Goal: Navigation & Orientation: Find specific page/section

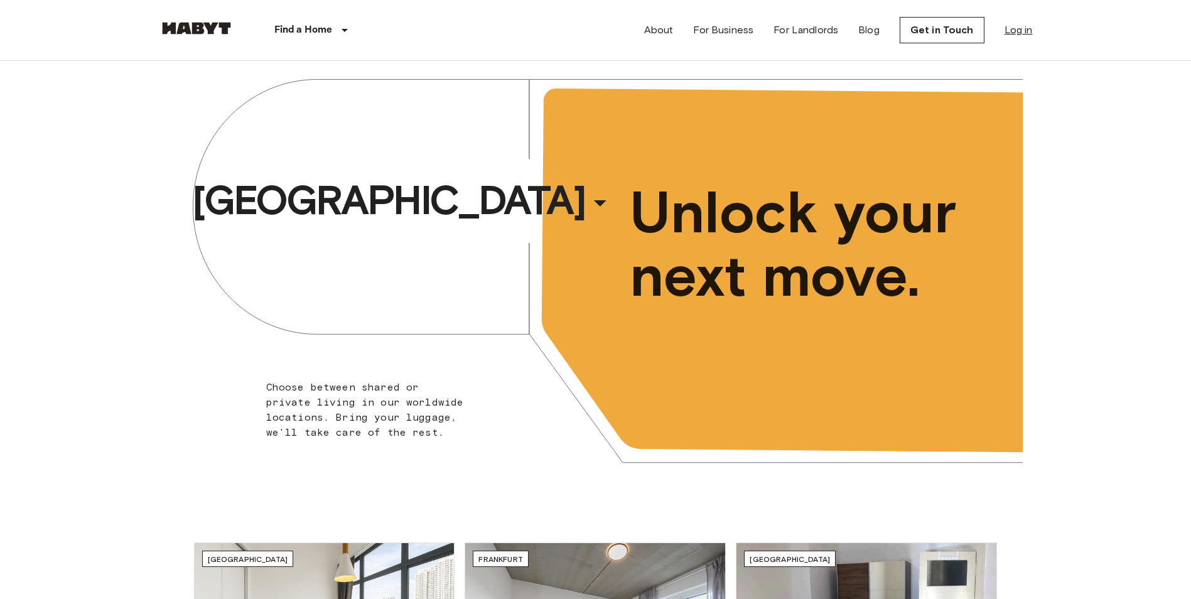
click at [1017, 24] on link "Log in" at bounding box center [1019, 30] width 28 height 15
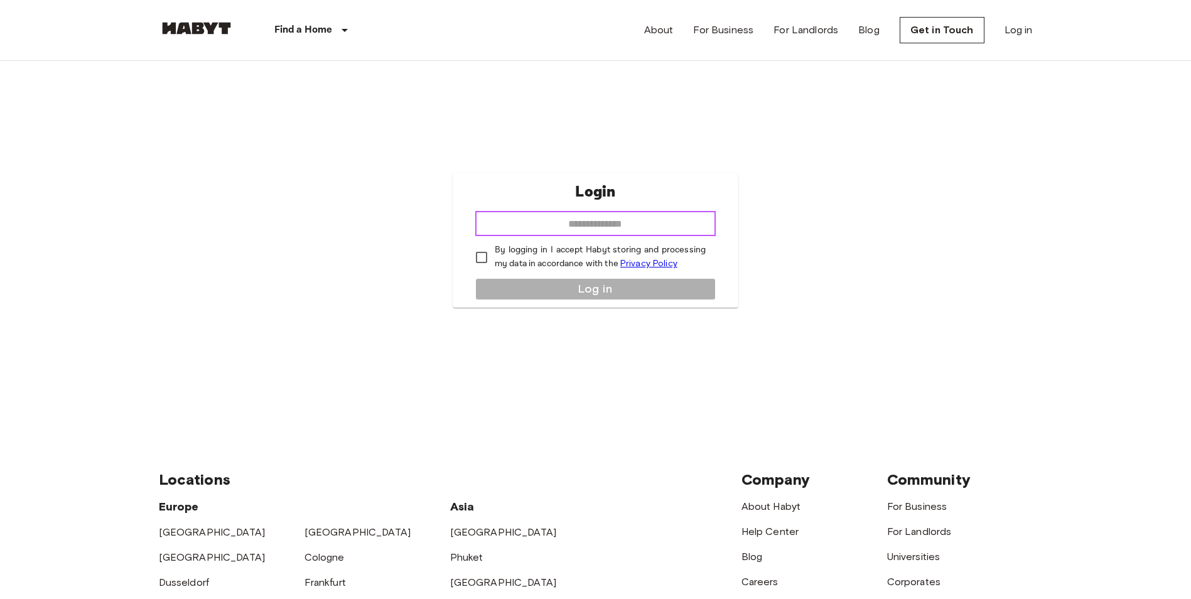
click at [598, 214] on input "email" at bounding box center [595, 223] width 241 height 25
type input "**********"
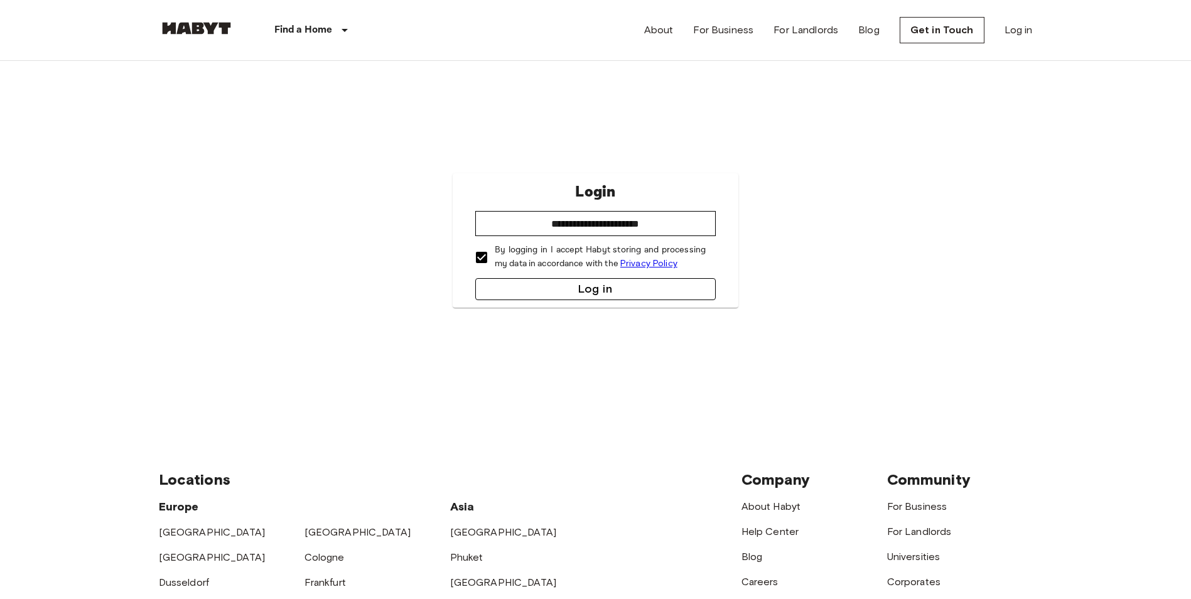
click at [556, 289] on button "Log in" at bounding box center [595, 289] width 241 height 22
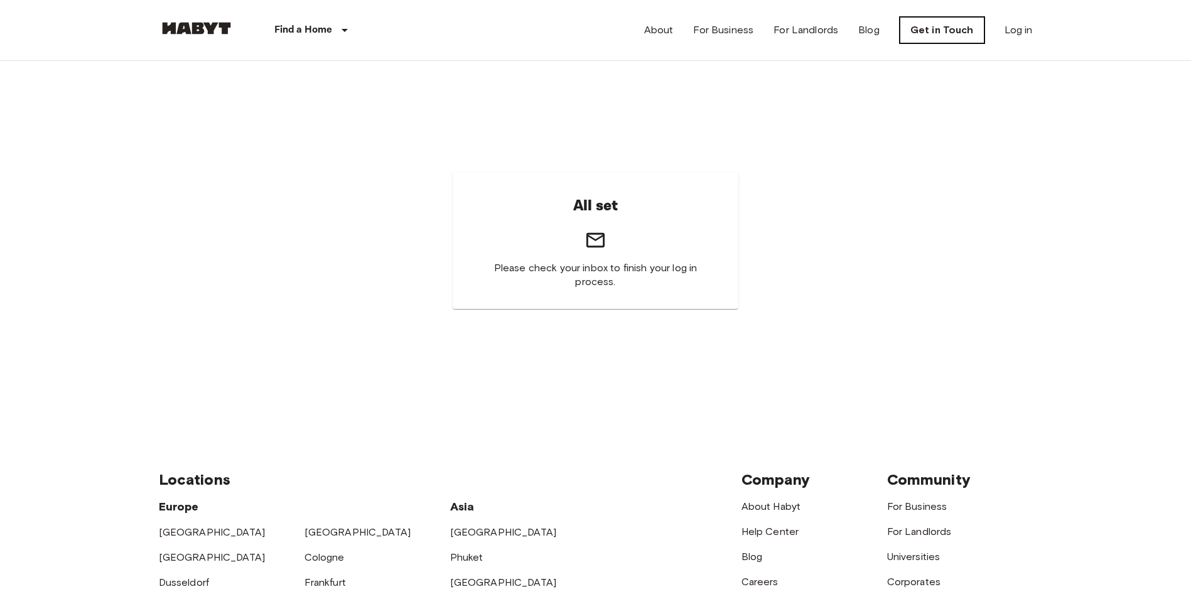
click at [932, 36] on link "Get in Touch" at bounding box center [942, 30] width 85 height 26
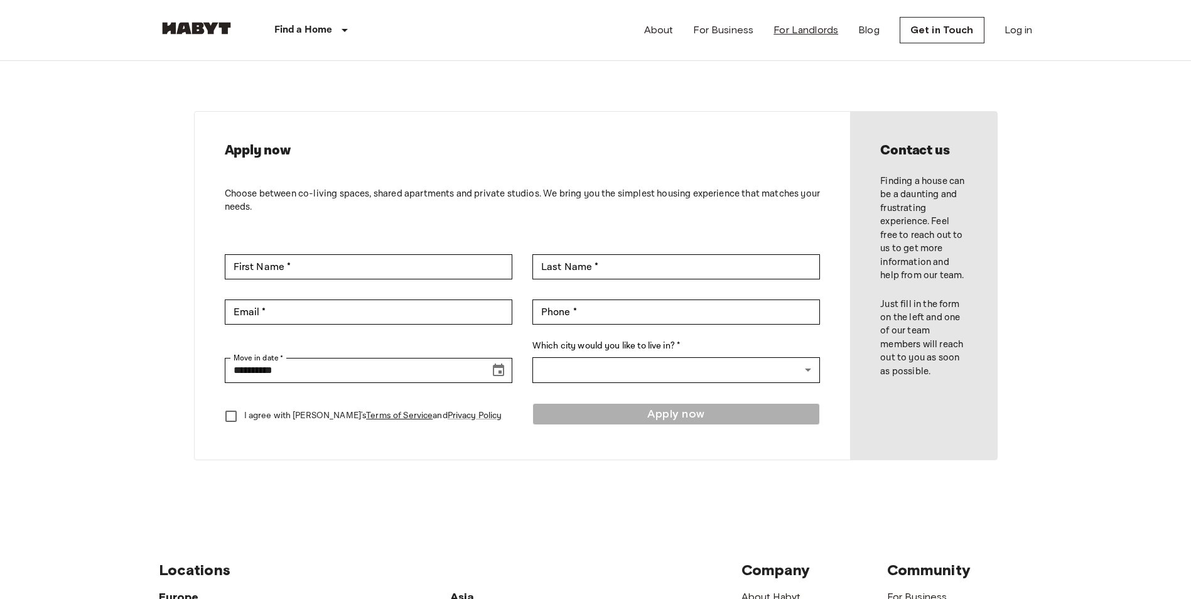
click at [816, 25] on link "For Landlords" at bounding box center [806, 30] width 65 height 15
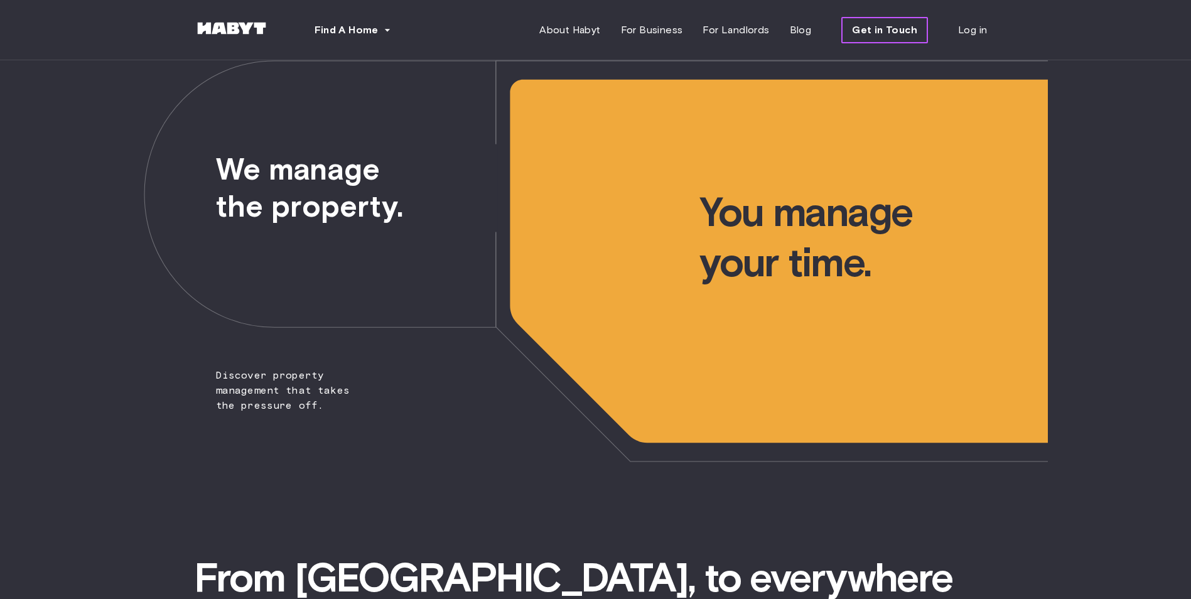
click at [886, 30] on span "Get in Touch" at bounding box center [884, 30] width 65 height 15
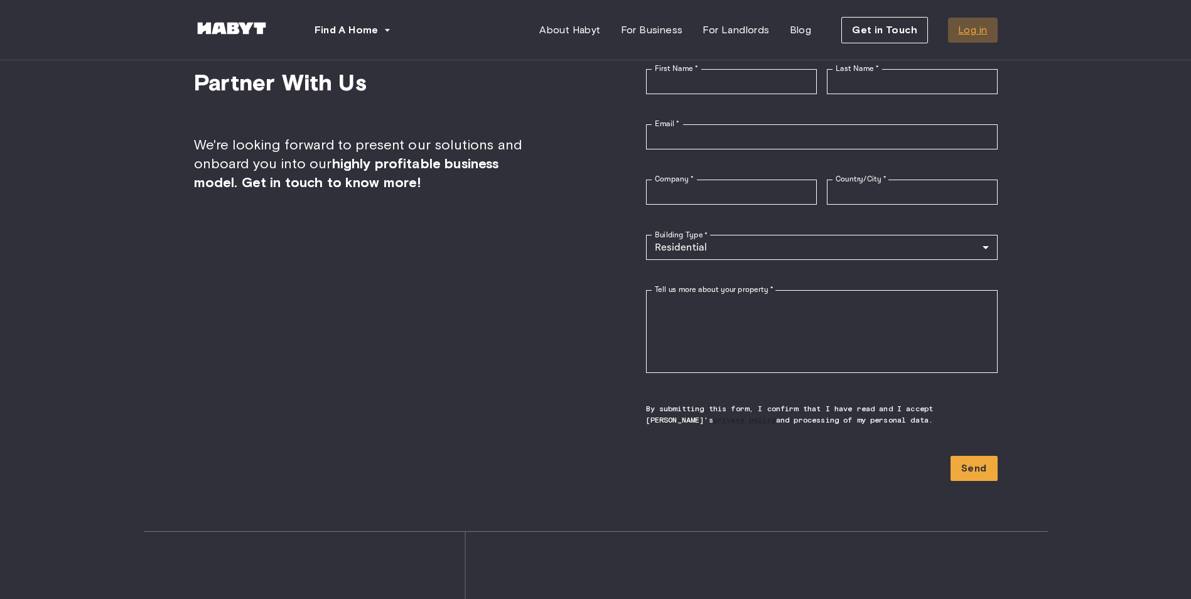
click at [976, 27] on span "Log in" at bounding box center [972, 30] width 29 height 15
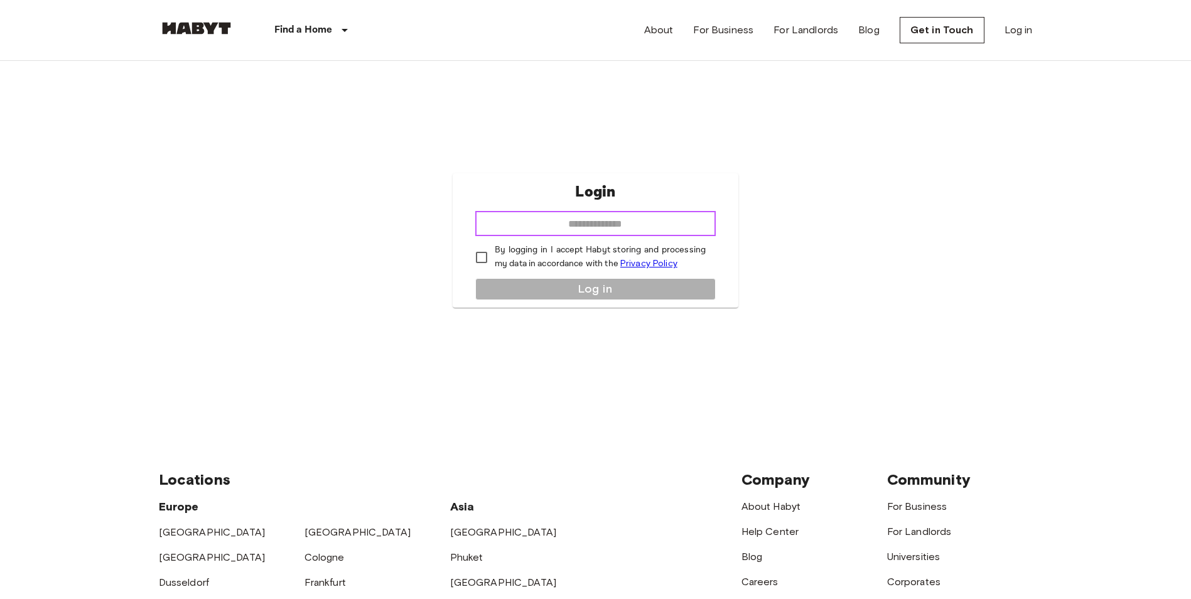
click at [641, 213] on input "email" at bounding box center [595, 223] width 241 height 25
click at [571, 219] on input "email" at bounding box center [595, 223] width 241 height 25
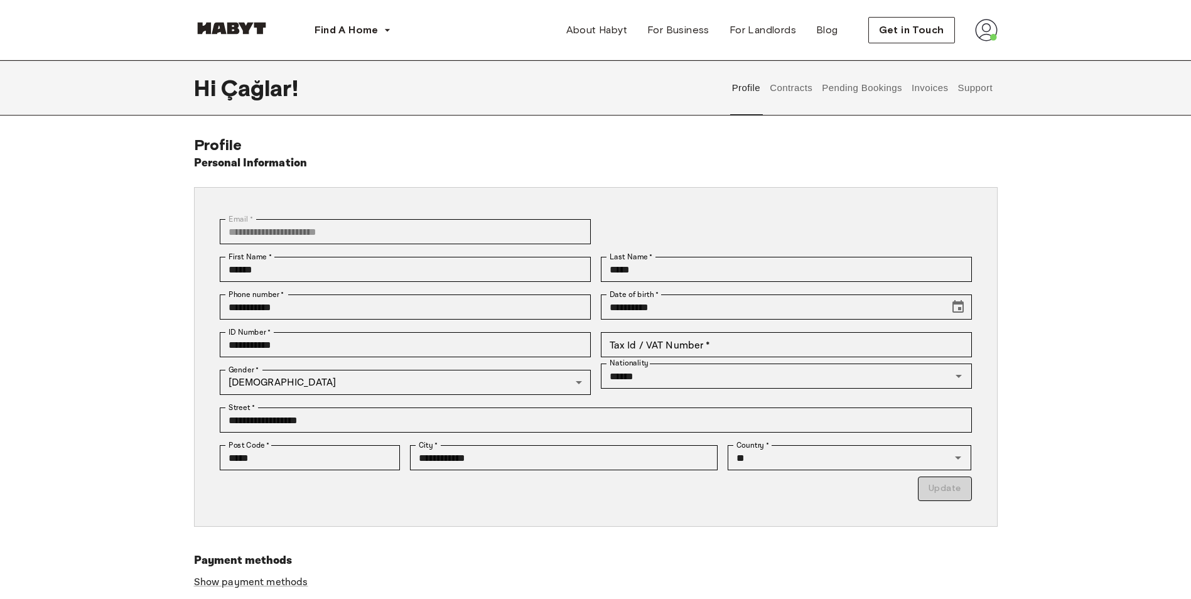
click at [884, 91] on button "Pending Bookings" at bounding box center [863, 87] width 84 height 55
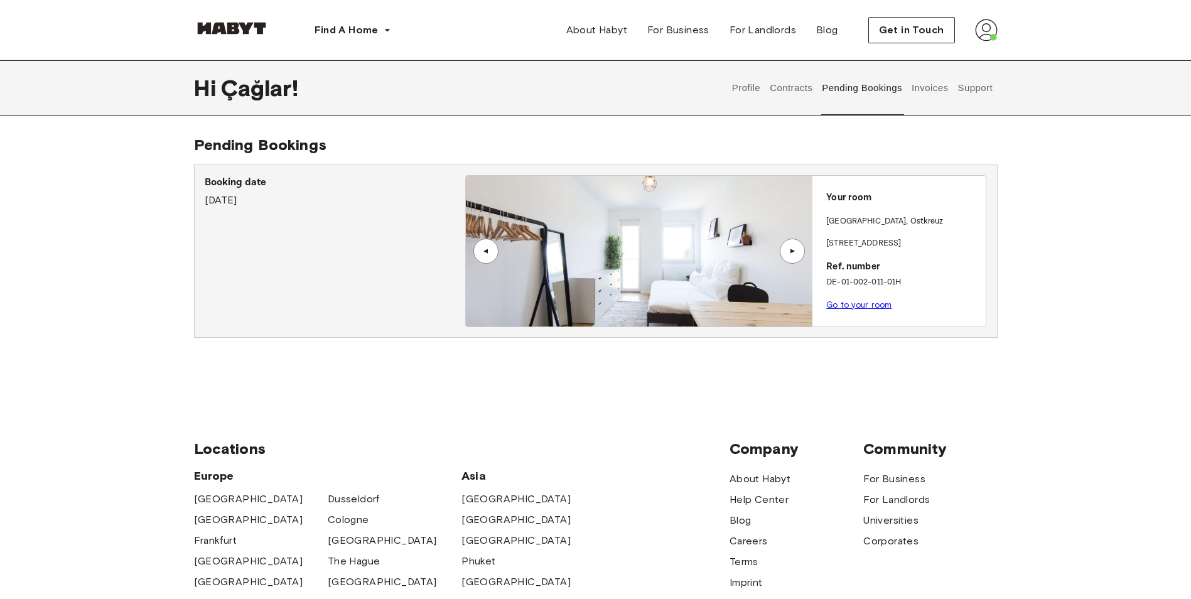
click at [793, 247] on div "▲" at bounding box center [792, 251] width 13 height 8
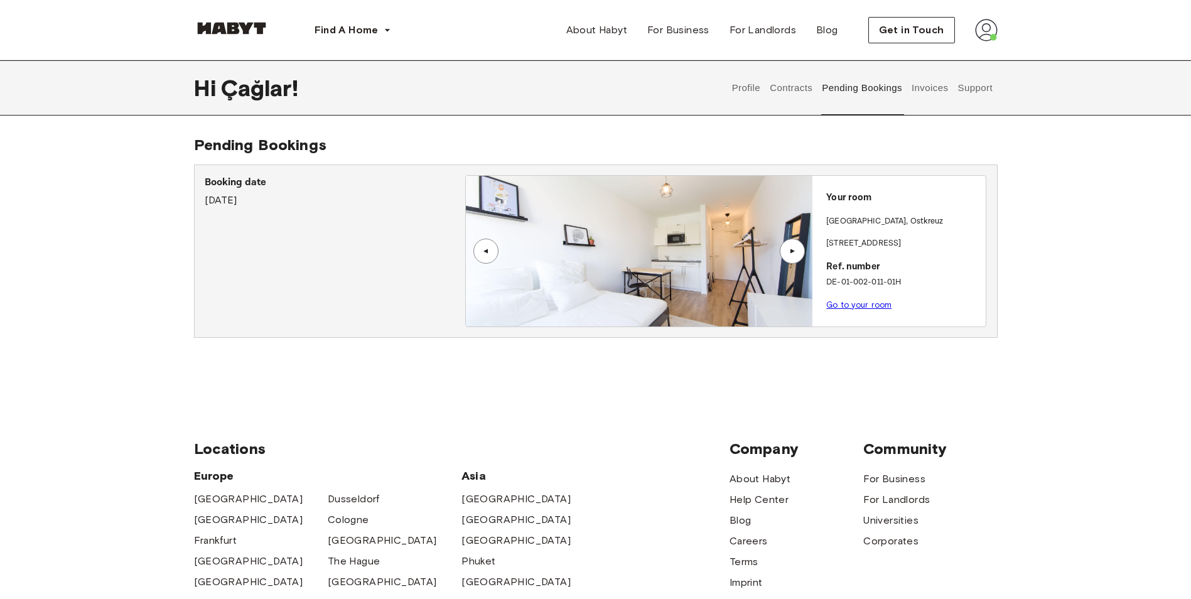
click at [793, 247] on div "▲" at bounding box center [792, 251] width 13 height 8
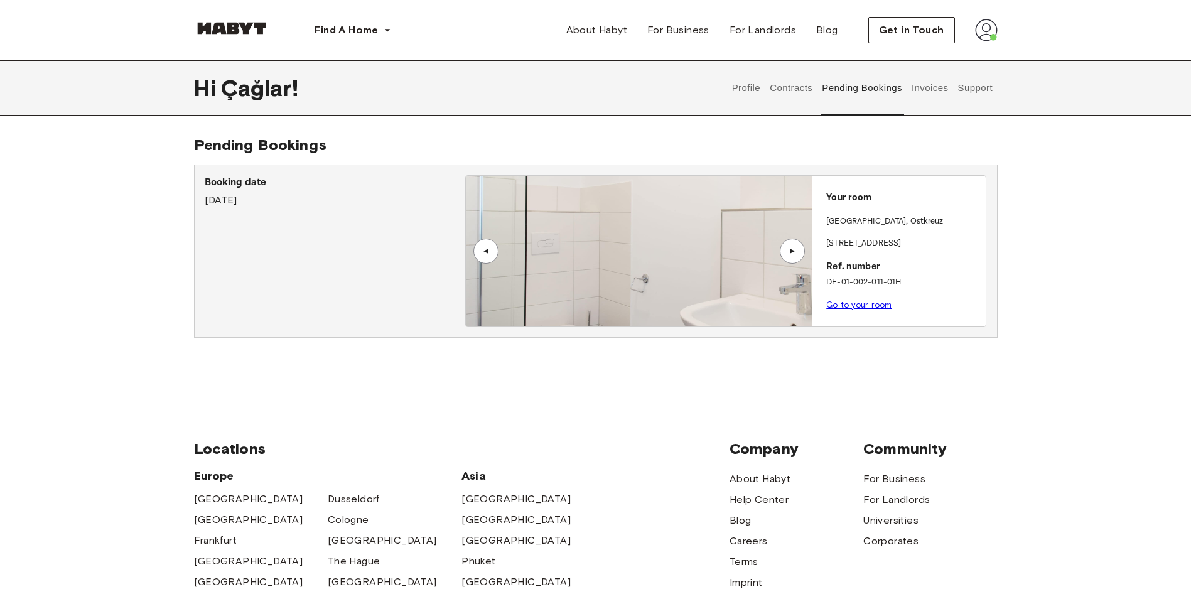
click at [793, 247] on div "▲" at bounding box center [792, 251] width 13 height 8
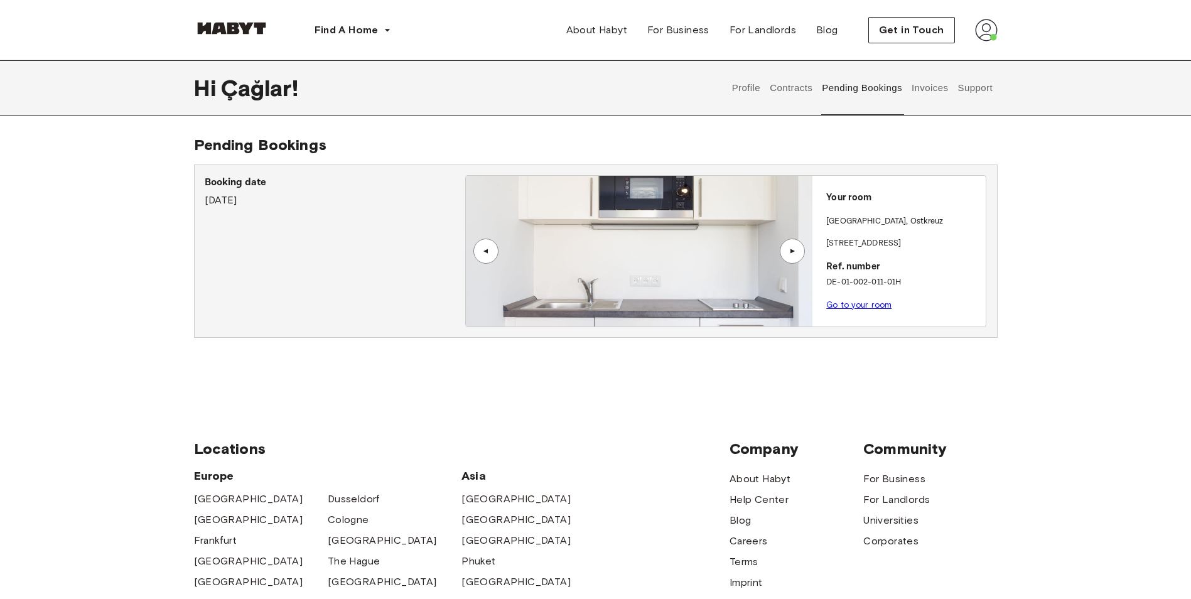
click at [867, 305] on link "Go to your room" at bounding box center [858, 304] width 65 height 9
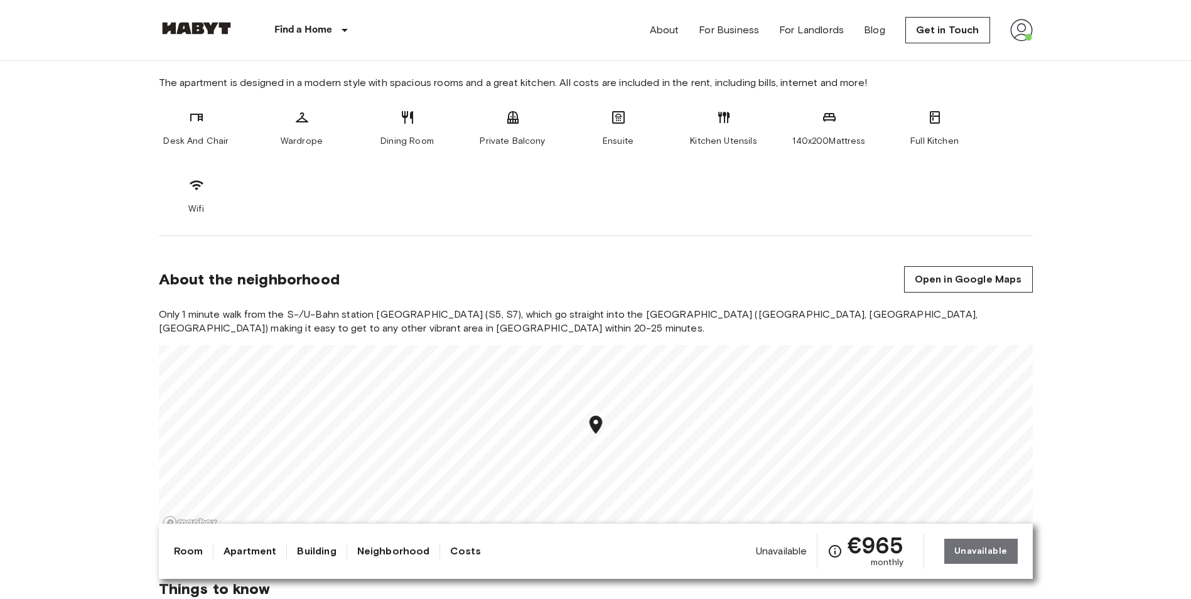
scroll to position [502, 0]
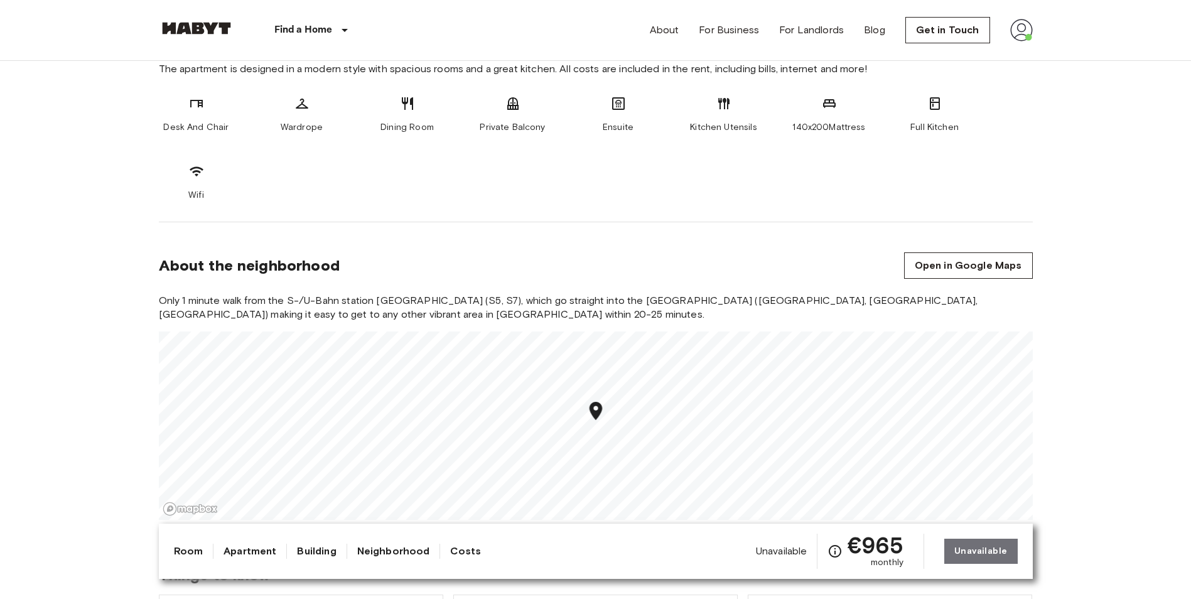
drag, startPoint x: 599, startPoint y: 254, endPoint x: 514, endPoint y: 254, distance: 84.2
click at [514, 254] on div "About the neighborhood Open in Google Maps" at bounding box center [596, 265] width 874 height 26
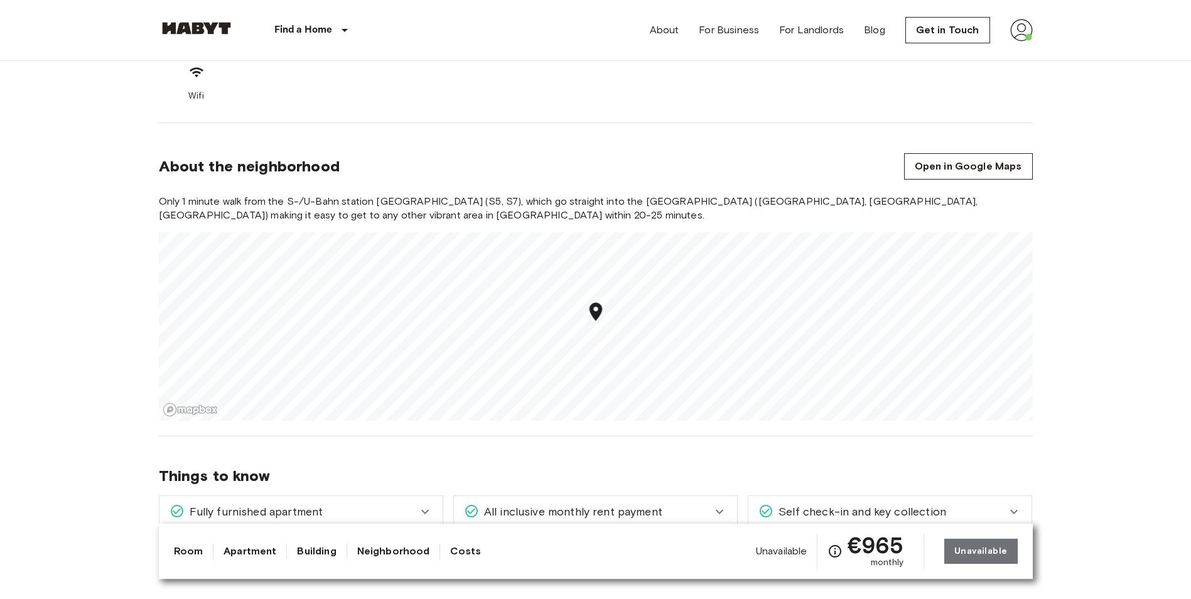
scroll to position [565, 0]
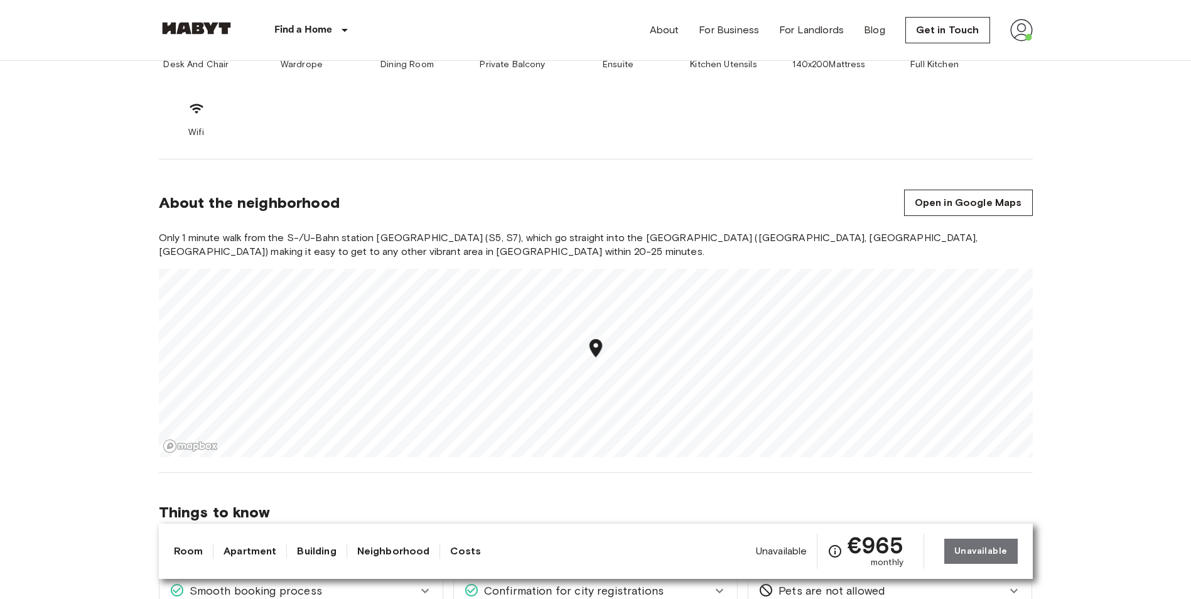
drag, startPoint x: 636, startPoint y: 229, endPoint x: 627, endPoint y: 229, distance: 8.8
drag, startPoint x: 627, startPoint y: 229, endPoint x: 546, endPoint y: 235, distance: 81.8
click at [546, 235] on span "Only 1 minute walk from the S-/U-Bahn station Nöldnerplatz (S5, S7), which go s…" at bounding box center [596, 245] width 874 height 28
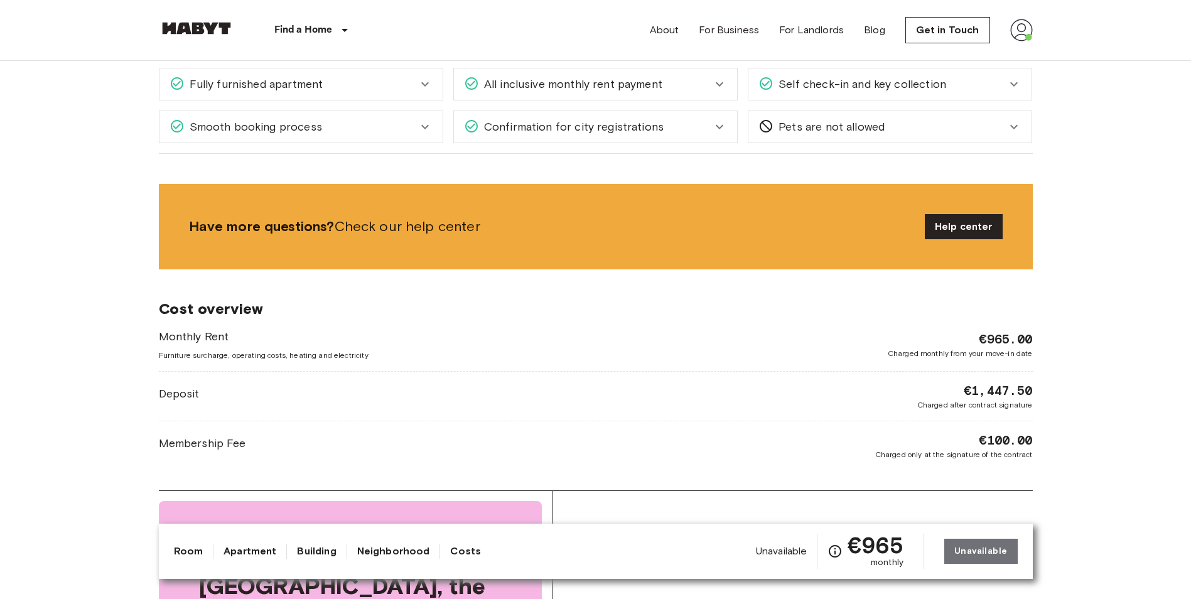
scroll to position [1130, 0]
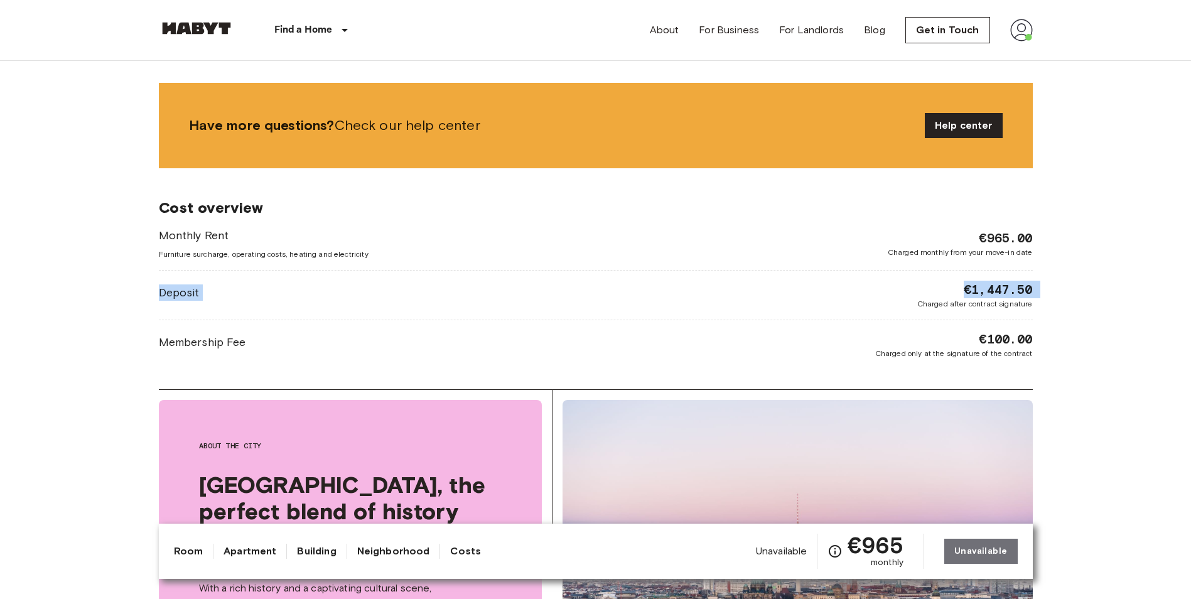
drag, startPoint x: 617, startPoint y: 285, endPoint x: 1083, endPoint y: 249, distance: 467.4
click at [1083, 249] on body "Find a Home Europe Amsterdam Berlin Brussels Cologne Dusseldorf Frankfurt Graz …" at bounding box center [595, 486] width 1191 height 3233
drag, startPoint x: 1083, startPoint y: 249, endPoint x: 1110, endPoint y: 365, distance: 119.3
click at [1110, 365] on body "Find a Home Europe Amsterdam Berlin Brussels Cologne Dusseldorf Frankfurt Graz …" at bounding box center [595, 486] width 1191 height 3233
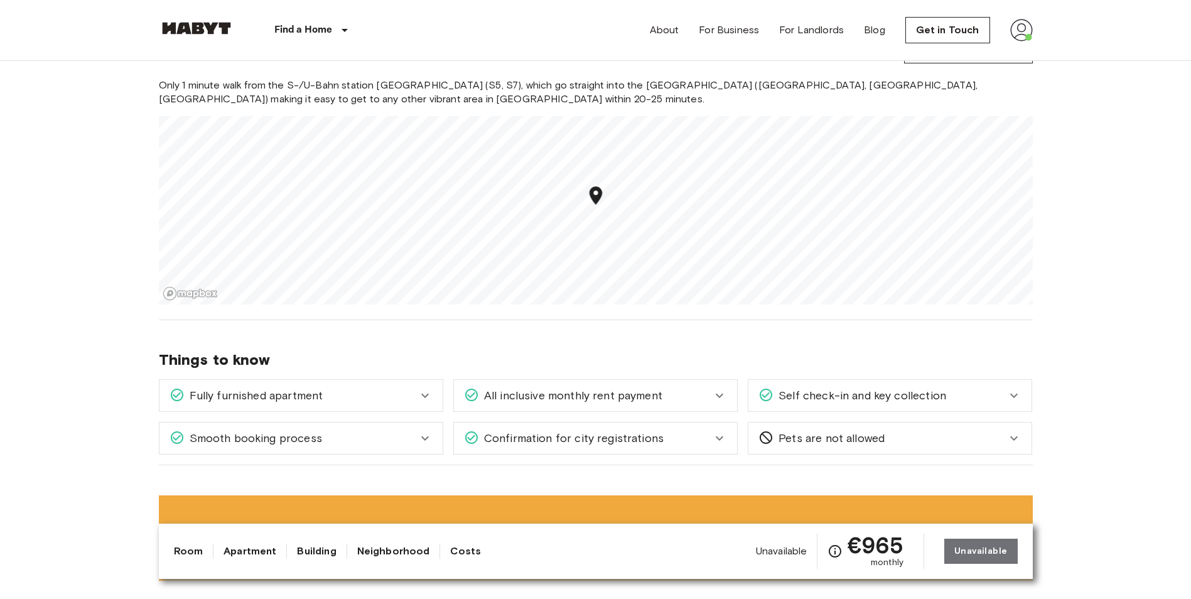
scroll to position [0, 0]
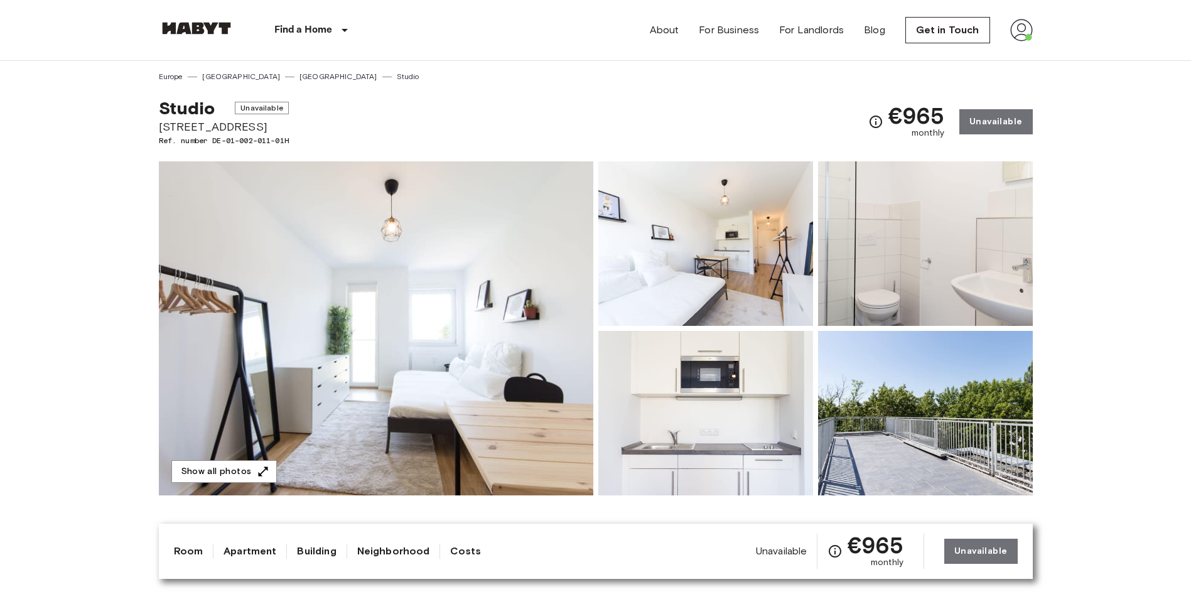
click at [1021, 30] on img at bounding box center [1021, 30] width 23 height 23
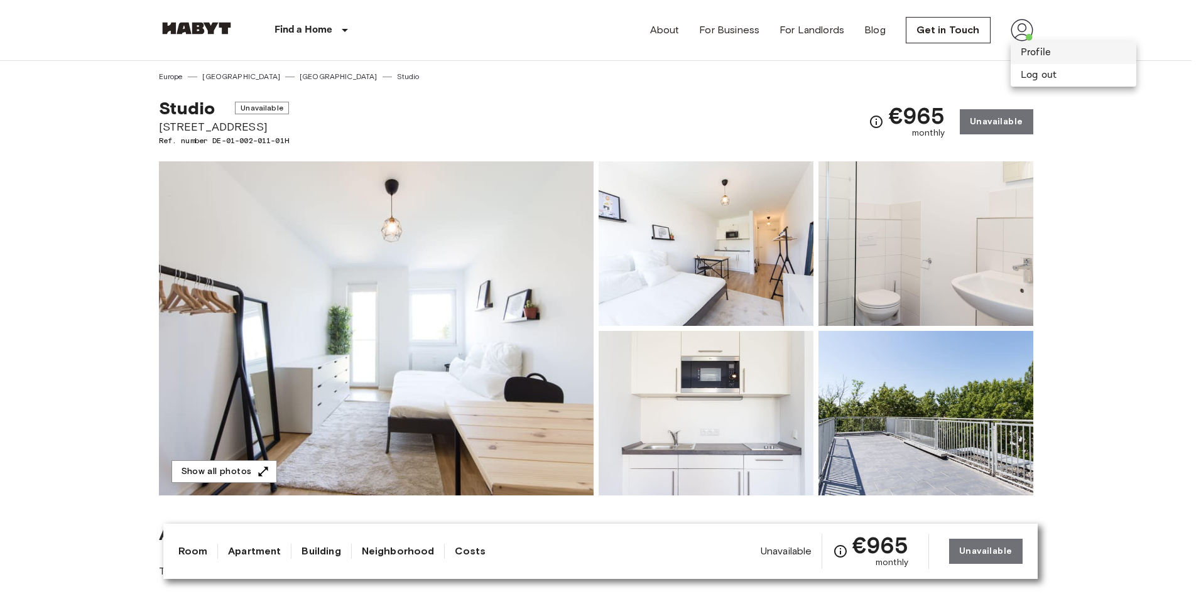
click at [1055, 55] on li "Profile" at bounding box center [1073, 52] width 126 height 23
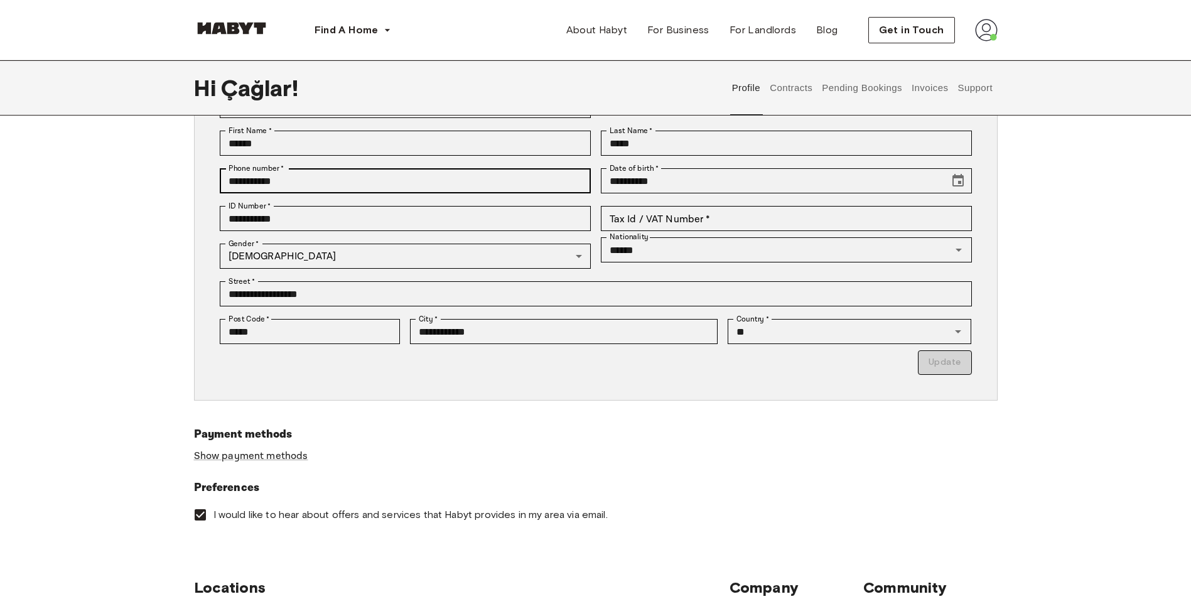
scroll to position [188, 0]
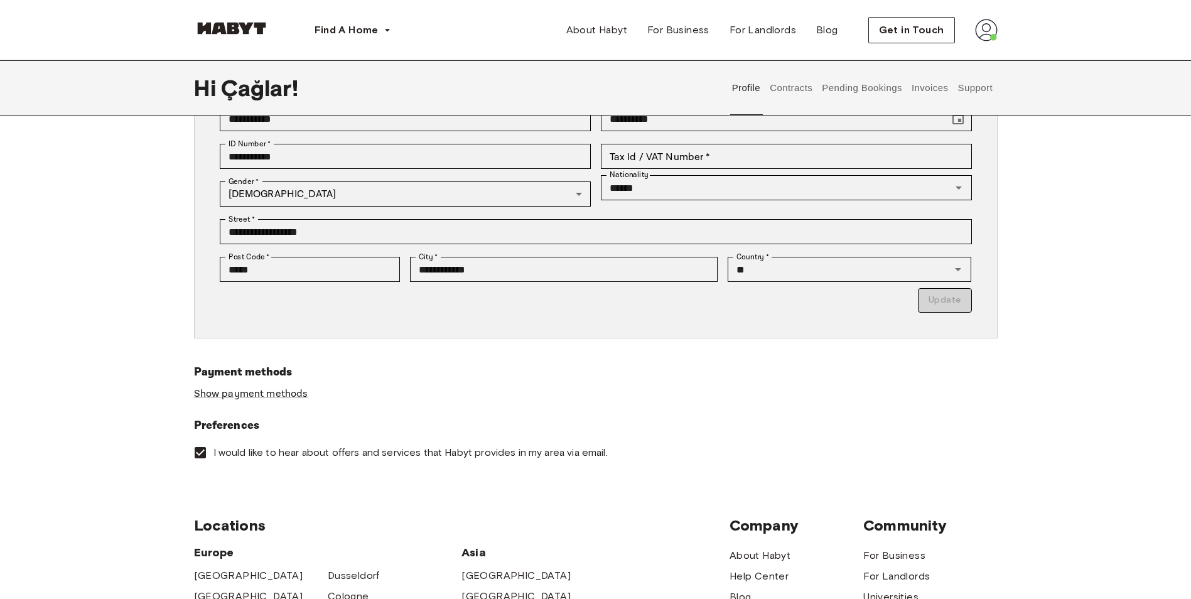
click at [799, 85] on button "Contracts" at bounding box center [792, 87] width 46 height 55
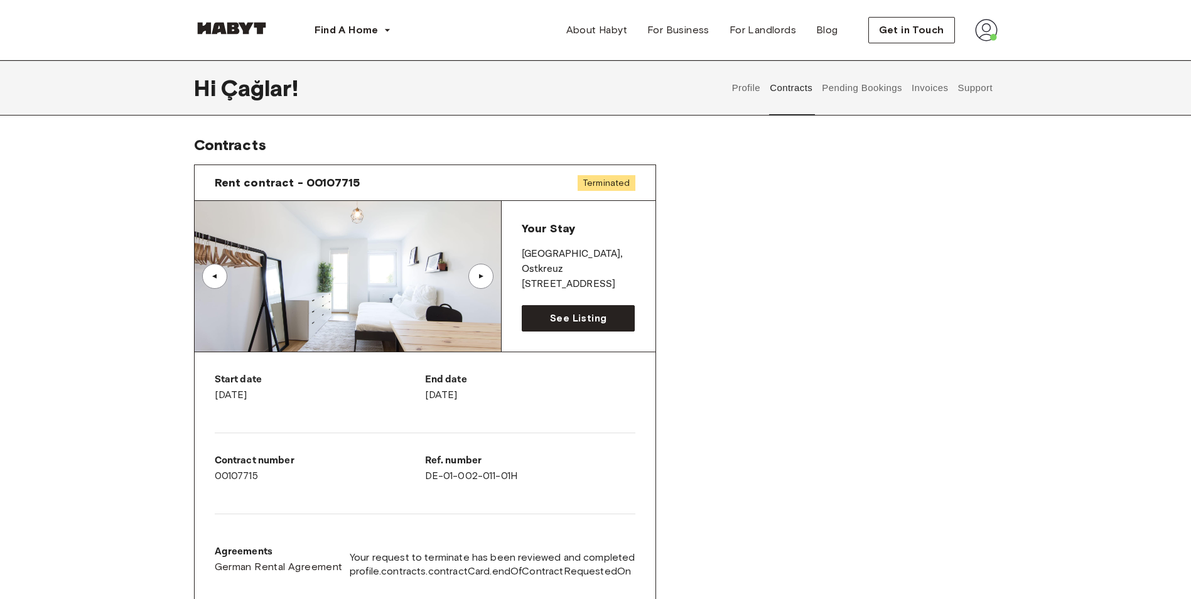
click at [982, 97] on button "Support" at bounding box center [975, 87] width 38 height 55
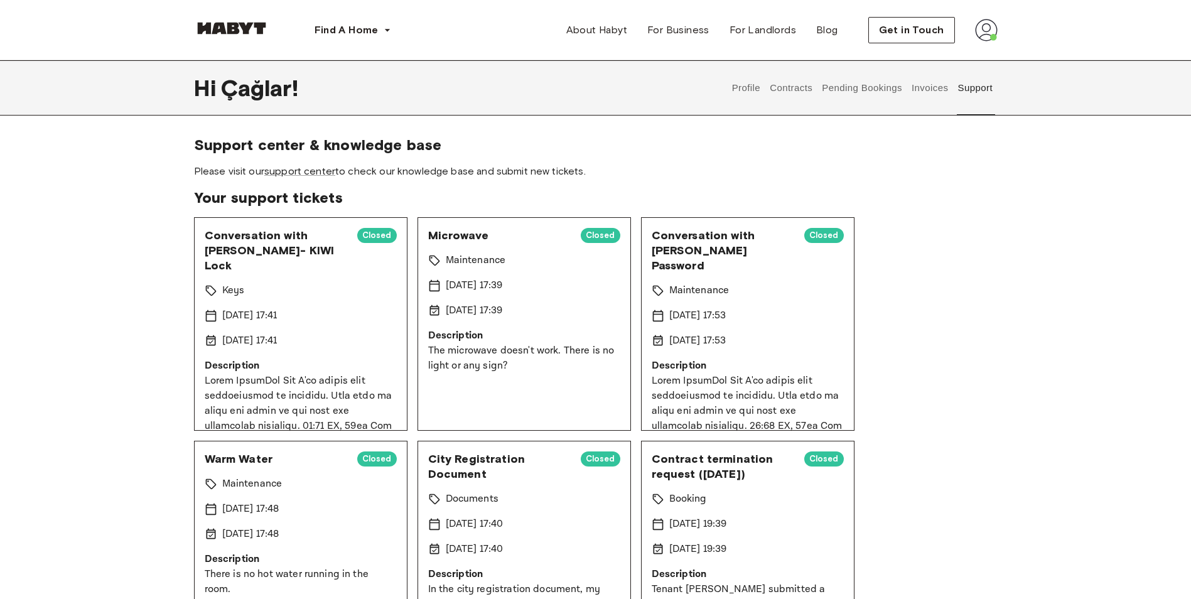
drag, startPoint x: 971, startPoint y: 352, endPoint x: 934, endPoint y: 390, distance: 52.4
click at [934, 390] on div "Conversation with Çağlar Çelik- KIWI Lock Closed Keys 20 Jun 2025 17:41 20 Jun …" at bounding box center [596, 547] width 804 height 661
click at [742, 87] on button "Profile" at bounding box center [746, 87] width 32 height 55
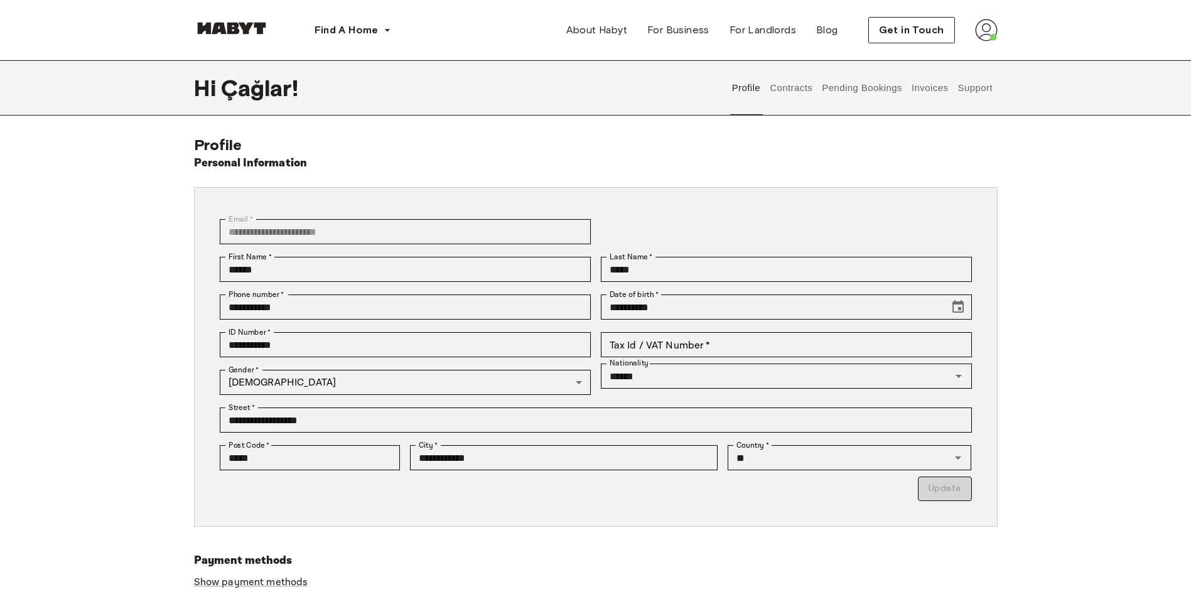
click at [821, 87] on button "Pending Bookings" at bounding box center [863, 87] width 84 height 55
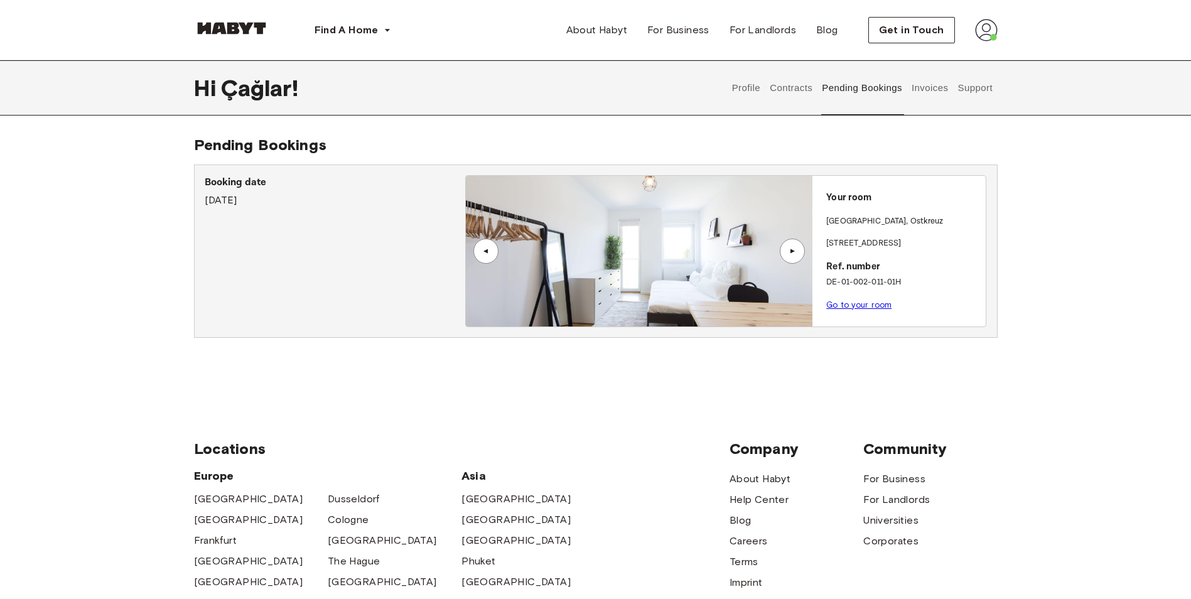
click at [788, 87] on button "Contracts" at bounding box center [792, 87] width 46 height 55
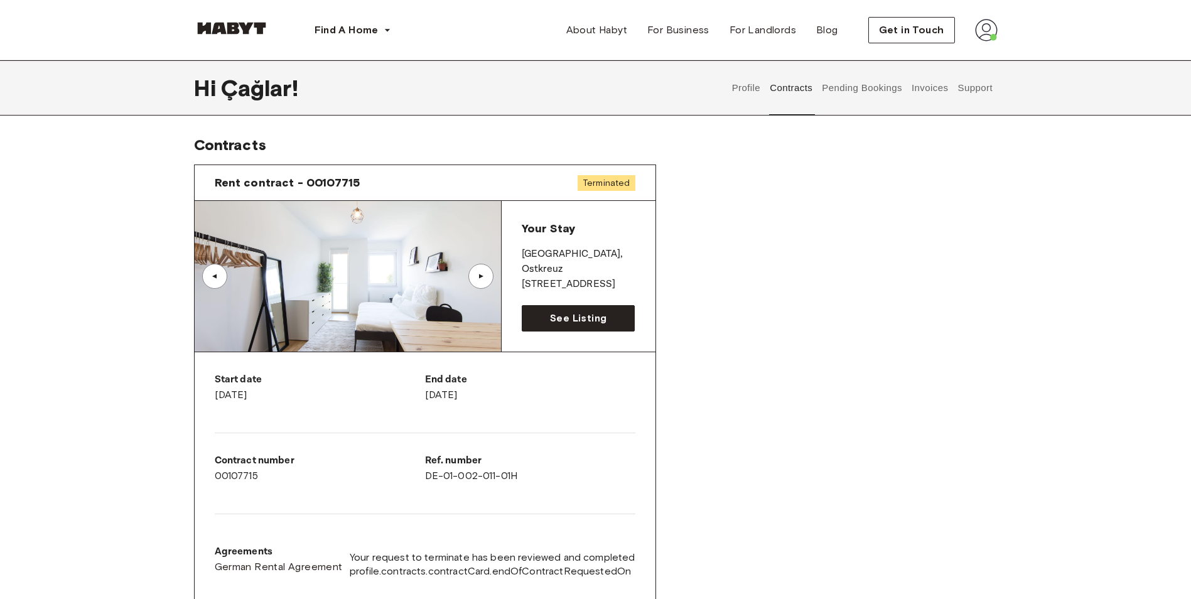
click at [872, 85] on button "Pending Bookings" at bounding box center [863, 87] width 84 height 55
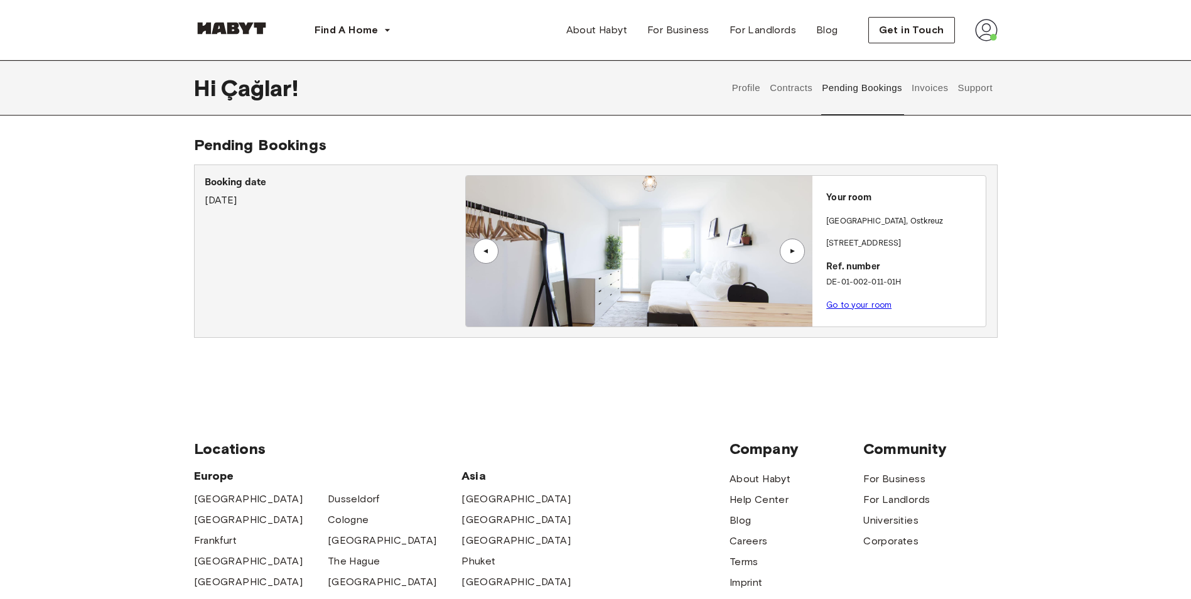
click at [919, 85] on button "Invoices" at bounding box center [930, 87] width 40 height 55
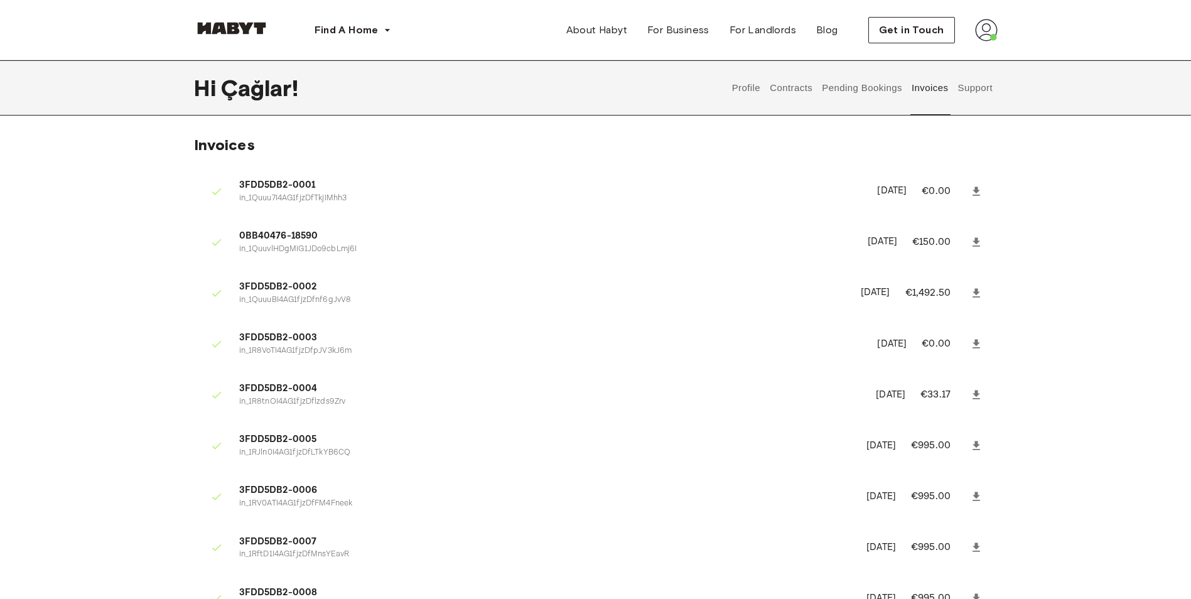
click at [990, 86] on button "Support" at bounding box center [975, 87] width 38 height 55
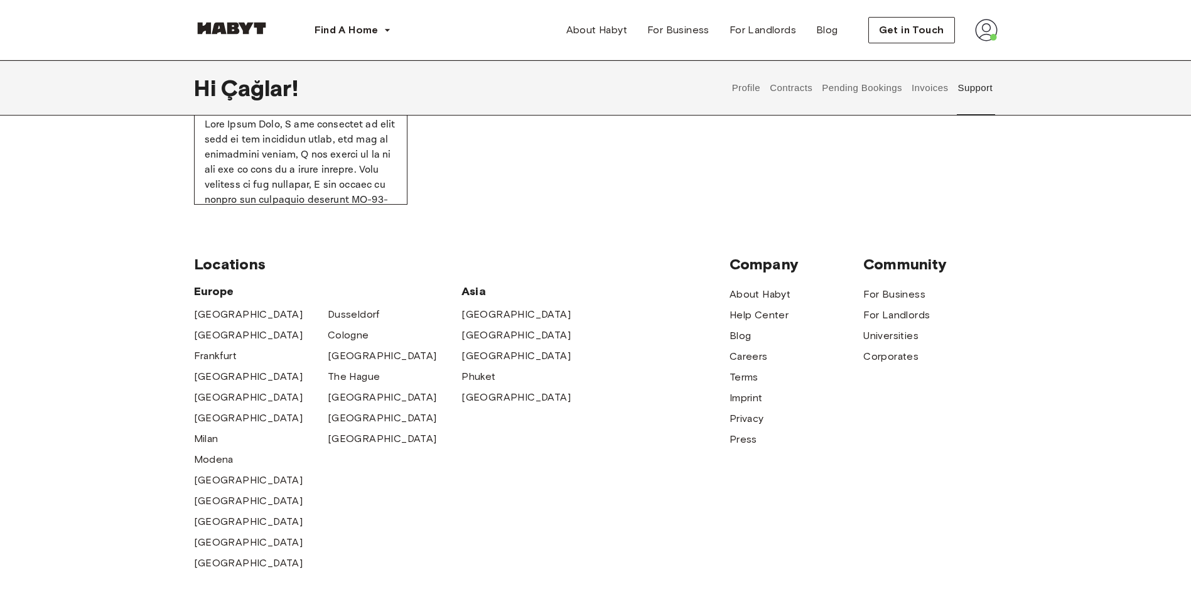
scroll to position [691, 0]
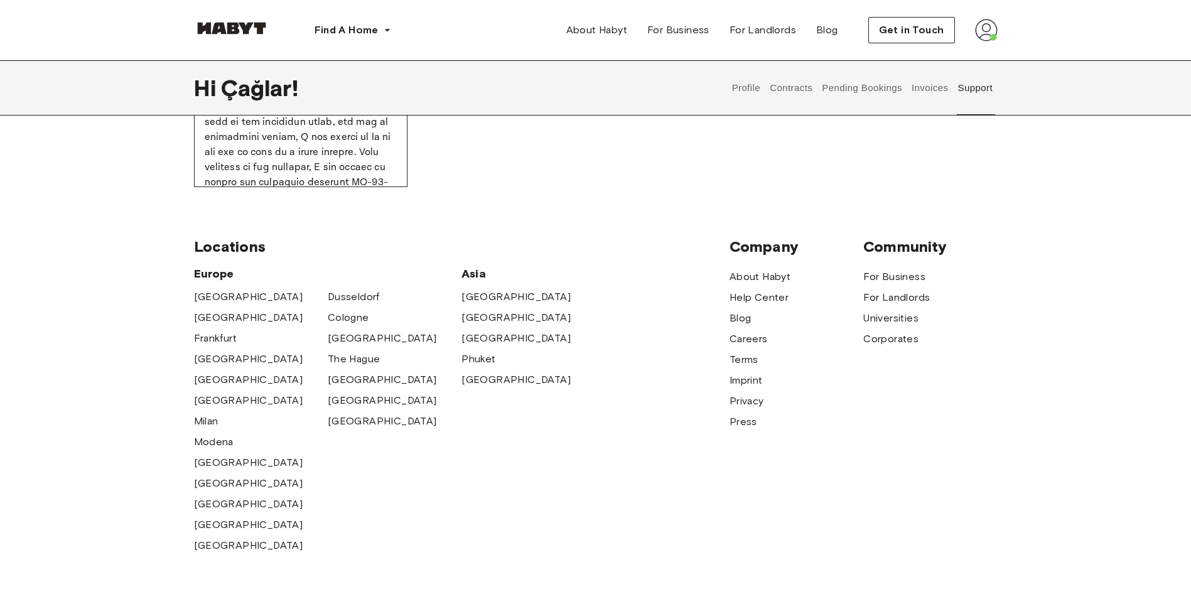
drag, startPoint x: 577, startPoint y: 485, endPoint x: 548, endPoint y: 475, distance: 30.8
click at [558, 492] on div "Asia Hong Kong Singapore Seoul Phuket Tokyo" at bounding box center [529, 411] width 134 height 290
drag, startPoint x: 525, startPoint y: 502, endPoint x: 477, endPoint y: 514, distance: 49.7
click at [477, 514] on div "Asia Hong Kong Singapore Seoul Phuket Tokyo" at bounding box center [529, 411] width 134 height 290
drag, startPoint x: 493, startPoint y: 534, endPoint x: 592, endPoint y: 518, distance: 99.9
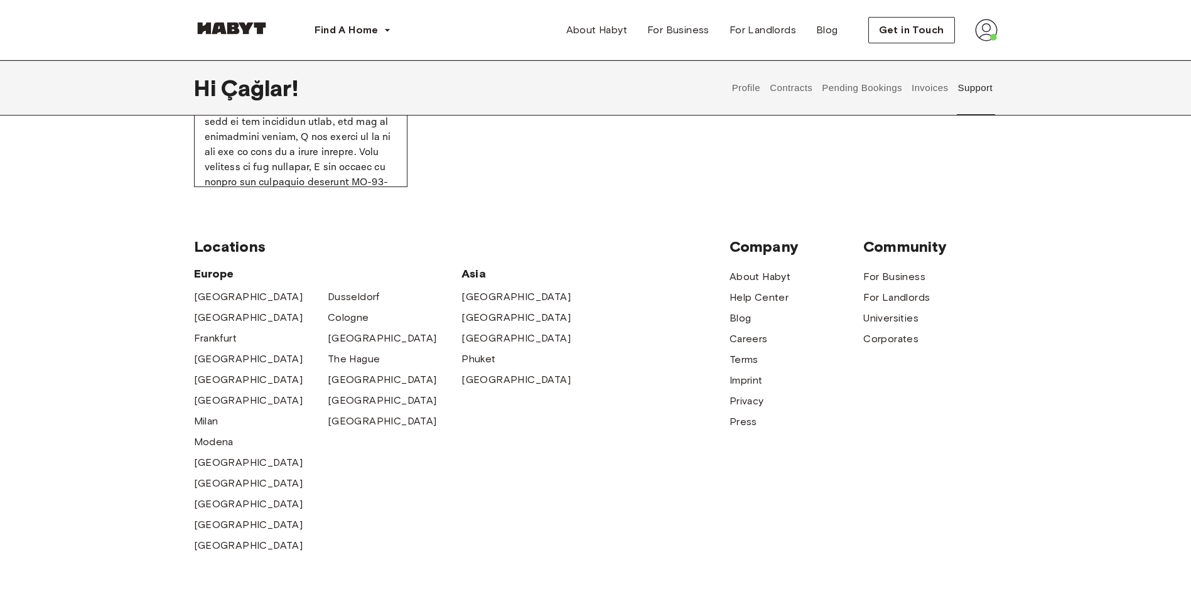
click at [592, 516] on div "Asia Hong Kong Singapore Seoul Phuket Tokyo" at bounding box center [529, 411] width 134 height 290
click at [504, 521] on div "Asia Hong Kong Singapore Seoul Phuket Tokyo" at bounding box center [529, 411] width 134 height 290
drag, startPoint x: 504, startPoint y: 521, endPoint x: 442, endPoint y: 520, distance: 62.2
click at [442, 520] on div "Amsterdam Berlin Frankfurt Hamburg Lisbon Madrid Milan Modena Paris Turin Munic…" at bounding box center [328, 420] width 268 height 269
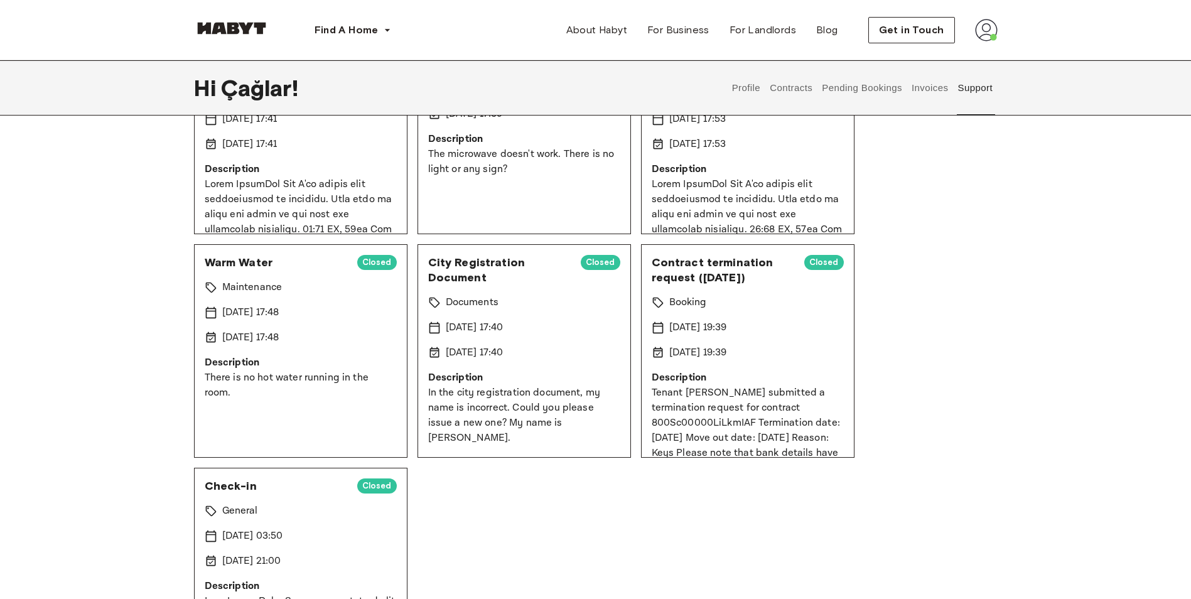
scroll to position [0, 0]
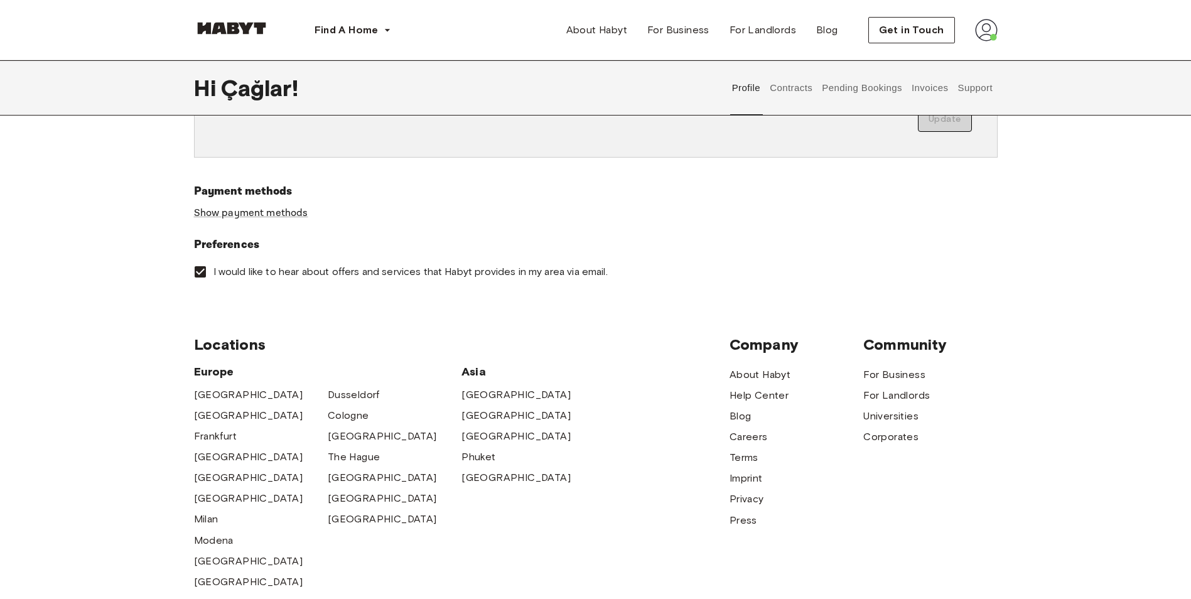
scroll to position [377, 0]
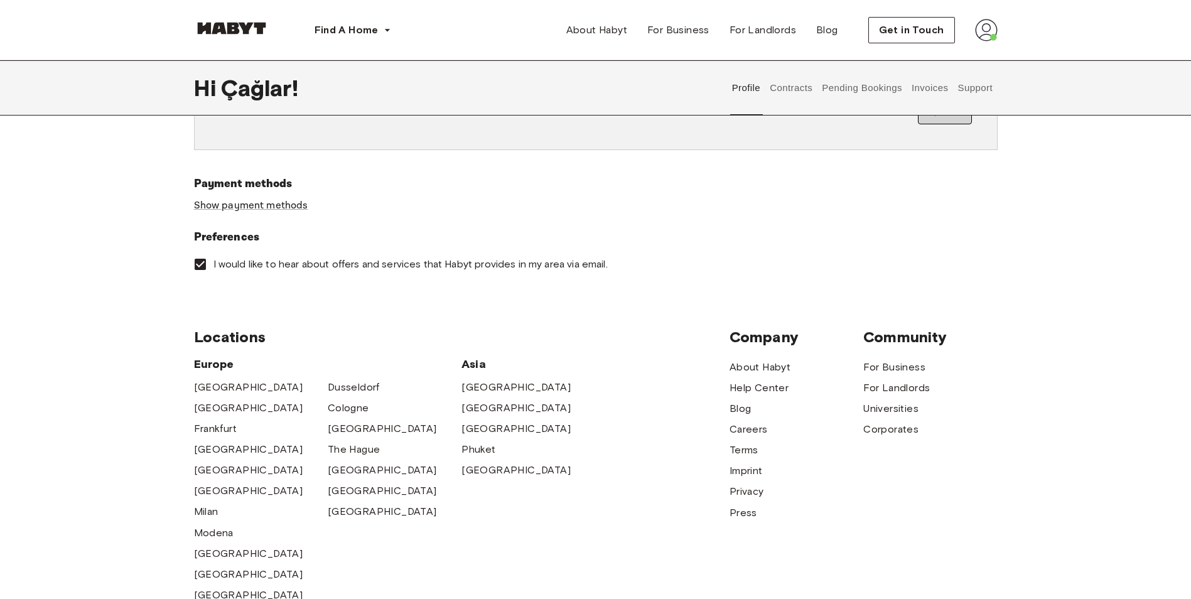
click at [779, 86] on button "Contracts" at bounding box center [792, 87] width 46 height 55
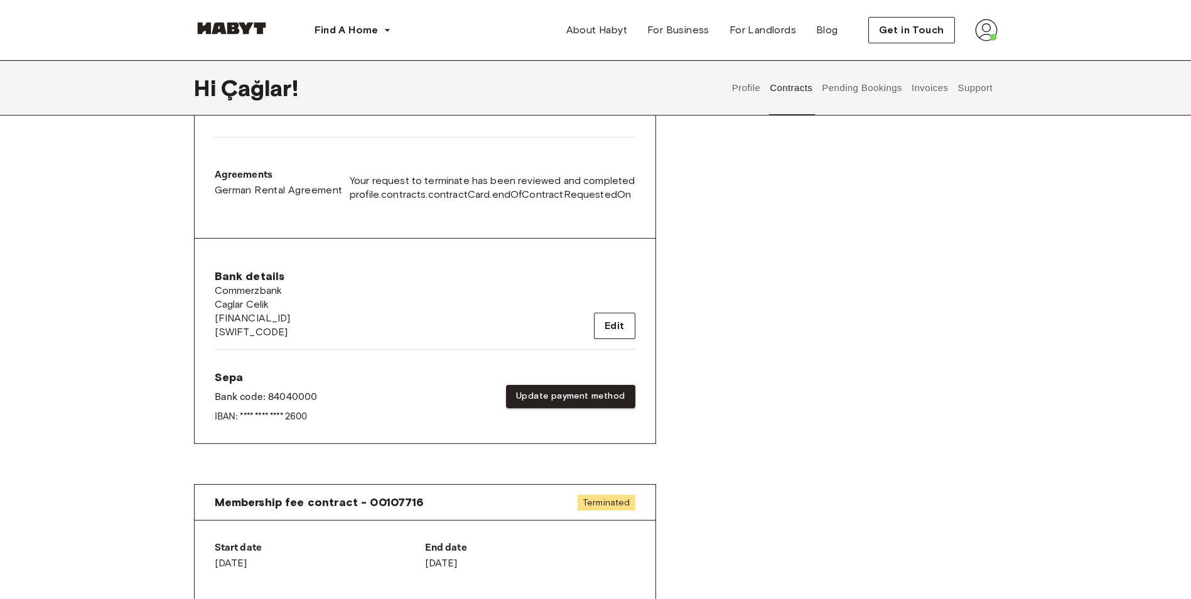
click at [961, 82] on button "Support" at bounding box center [975, 87] width 38 height 55
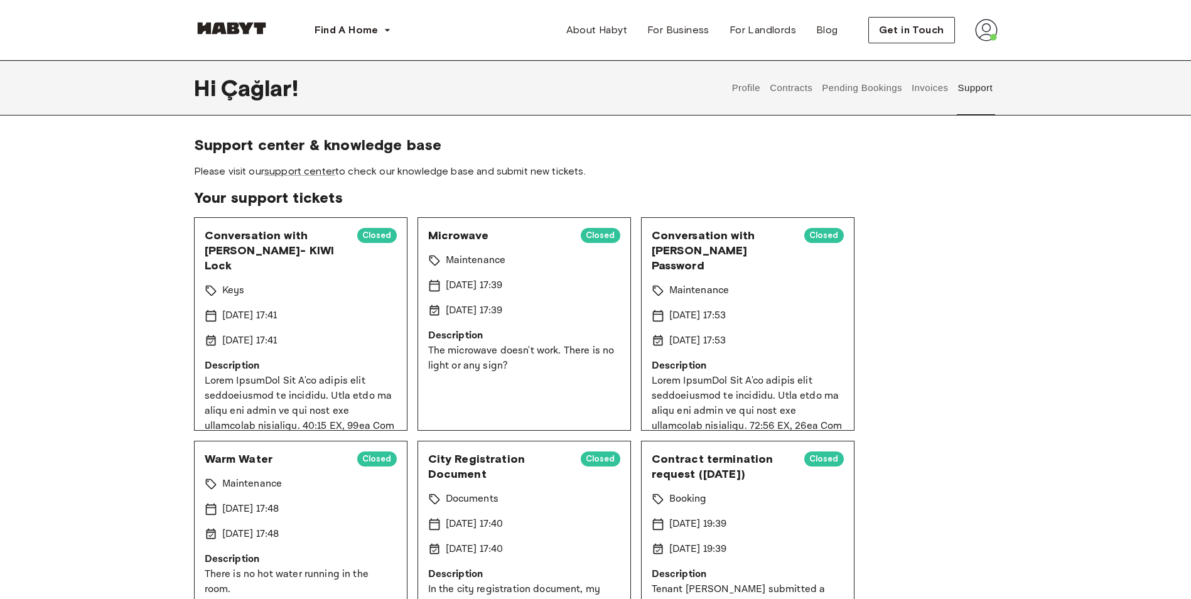
click at [990, 22] on img at bounding box center [986, 30] width 23 height 23
click at [998, 295] on div "Support center & knowledge base Please visit our support center to check our kn…" at bounding box center [596, 507] width 904 height 742
click at [819, 143] on span "Support center & knowledge base" at bounding box center [596, 145] width 804 height 19
click at [620, 36] on span "About Habyt" at bounding box center [596, 30] width 61 height 15
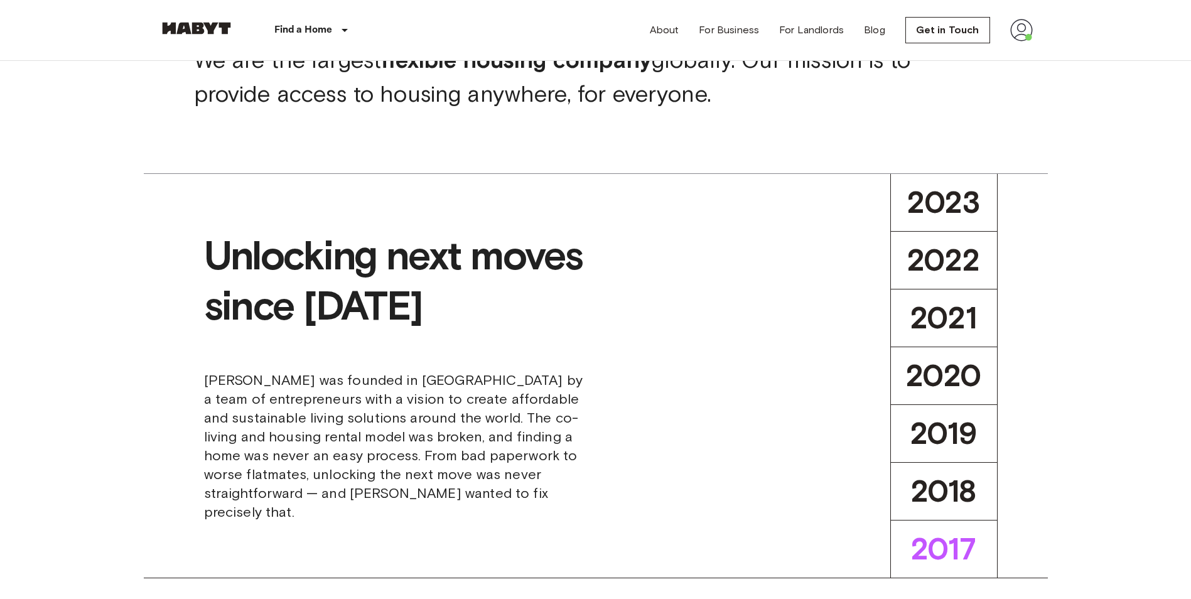
scroll to position [502, 0]
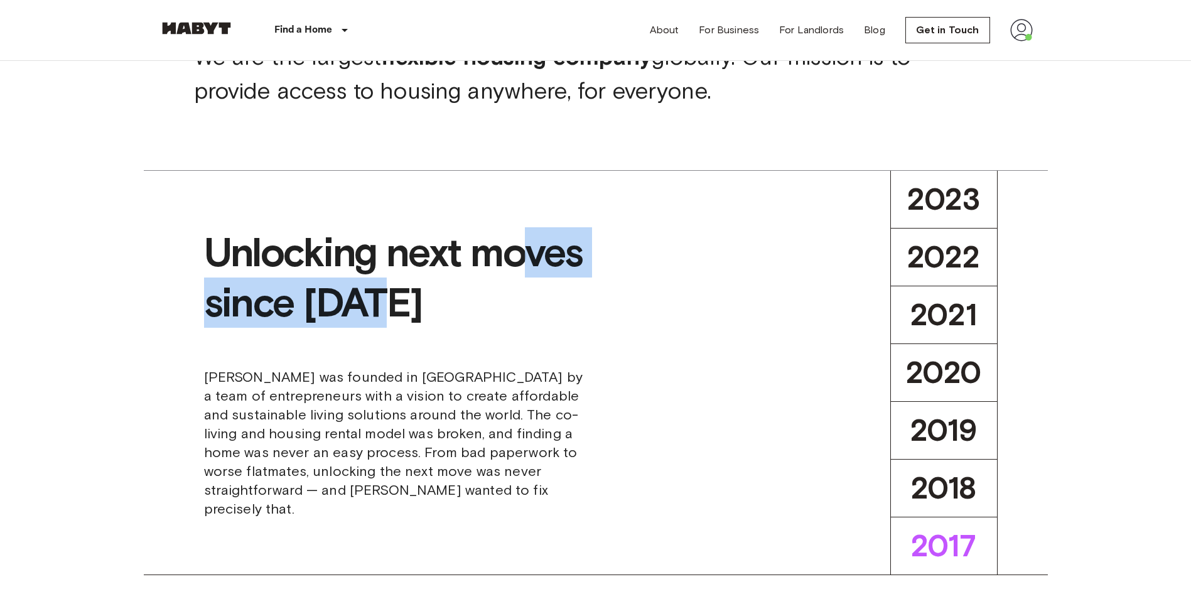
drag, startPoint x: 530, startPoint y: 281, endPoint x: 600, endPoint y: 291, distance: 70.5
click at [599, 291] on div "Unlocking next moves since [DATE] [PERSON_NAME] was founded in [GEOGRAPHIC_DATA…" at bounding box center [596, 373] width 904 height 404
drag, startPoint x: 600, startPoint y: 291, endPoint x: 546, endPoint y: 328, distance: 65.5
click at [546, 328] on span "Unlocking next moves since [DATE]" at bounding box center [395, 297] width 382 height 141
drag, startPoint x: 546, startPoint y: 328, endPoint x: 436, endPoint y: 327, distance: 109.3
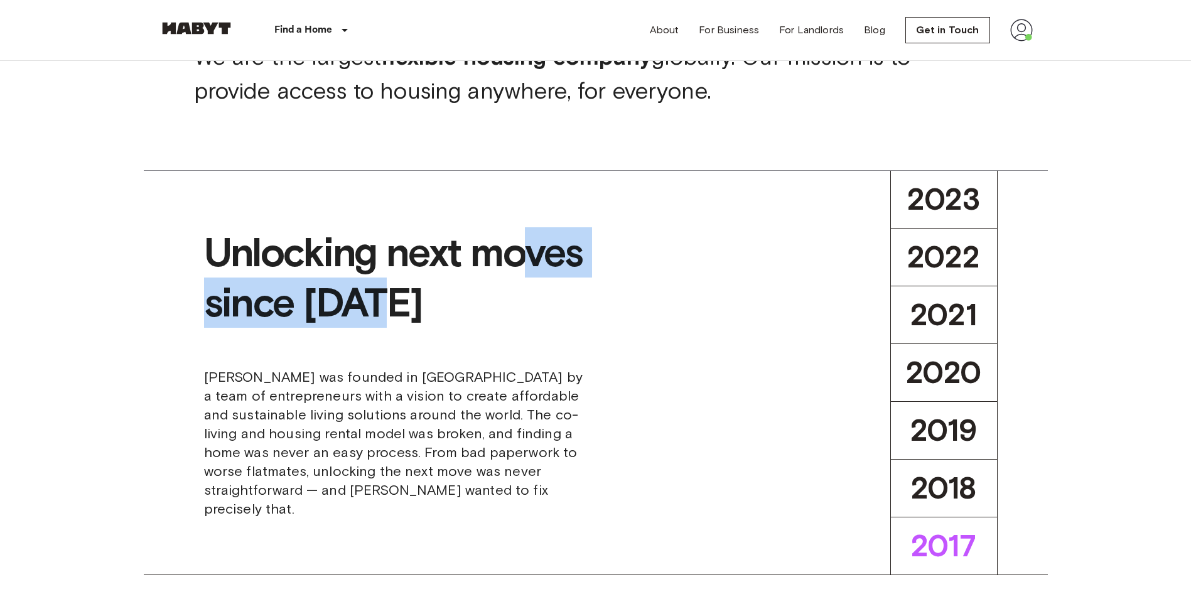
click at [436, 327] on span "Unlocking next moves since [DATE]" at bounding box center [395, 297] width 382 height 141
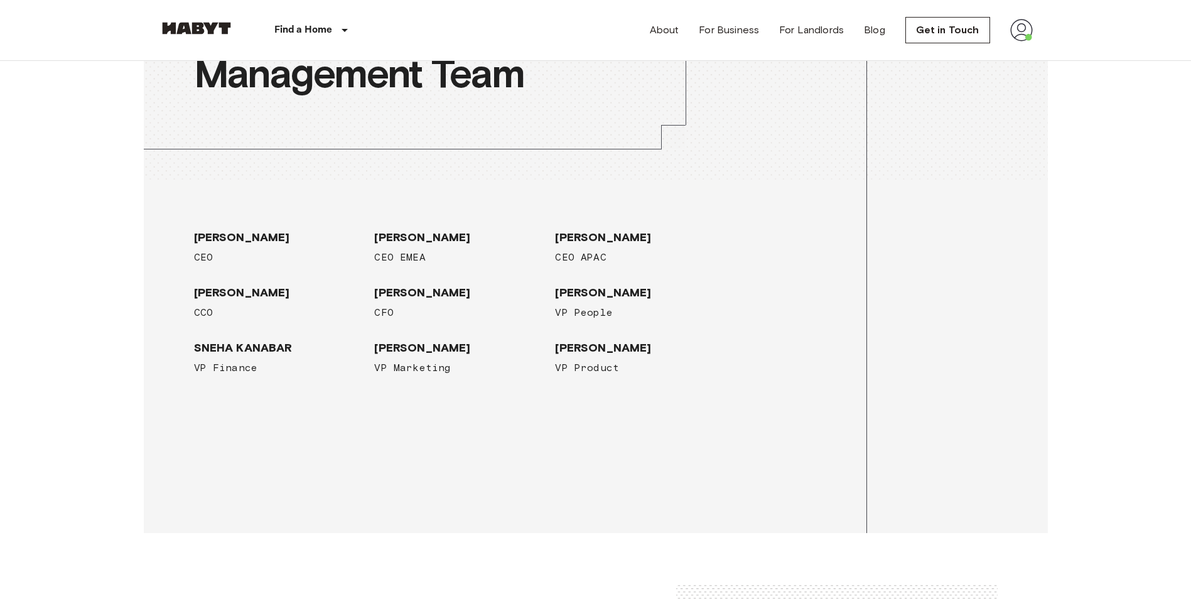
scroll to position [1947, 0]
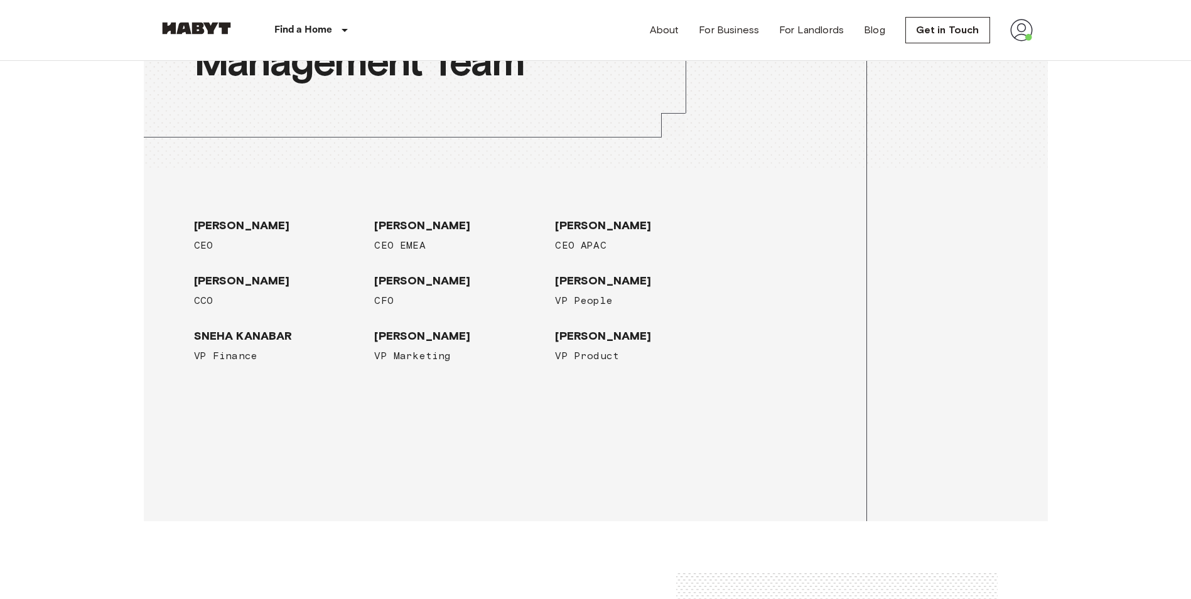
drag, startPoint x: 680, startPoint y: 393, endPoint x: 729, endPoint y: 414, distance: 54.3
click at [729, 414] on div "Meet our Management Team [PERSON_NAME] CEO [PERSON_NAME] CEO [PERSON_NAME] CEO …" at bounding box center [596, 236] width 904 height 569
drag, startPoint x: 699, startPoint y: 416, endPoint x: 529, endPoint y: 411, distance: 169.6
click at [529, 411] on div "Meet our Management Team [PERSON_NAME] CEO [PERSON_NAME] CEO [PERSON_NAME] CEO …" at bounding box center [596, 236] width 904 height 569
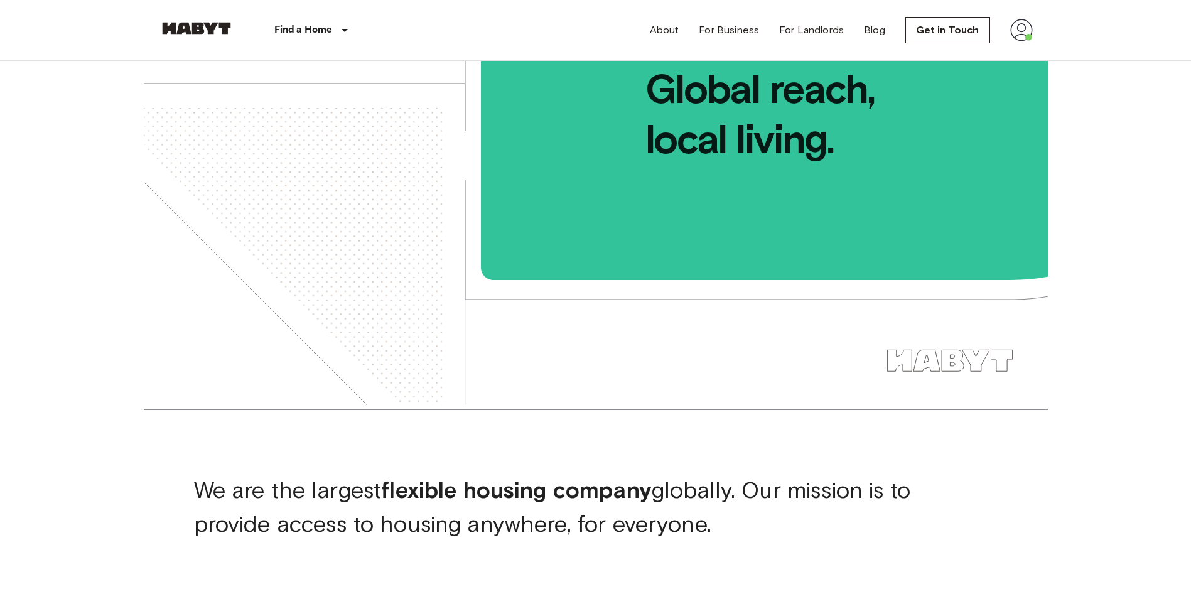
scroll to position [0, 0]
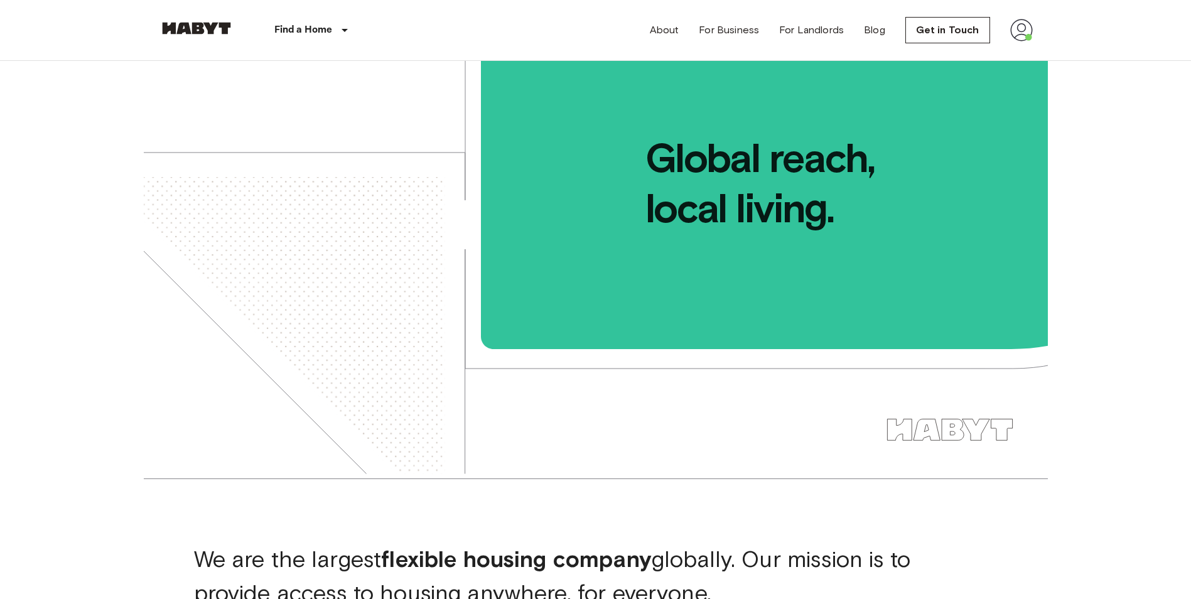
click at [1022, 26] on img at bounding box center [1021, 30] width 23 height 23
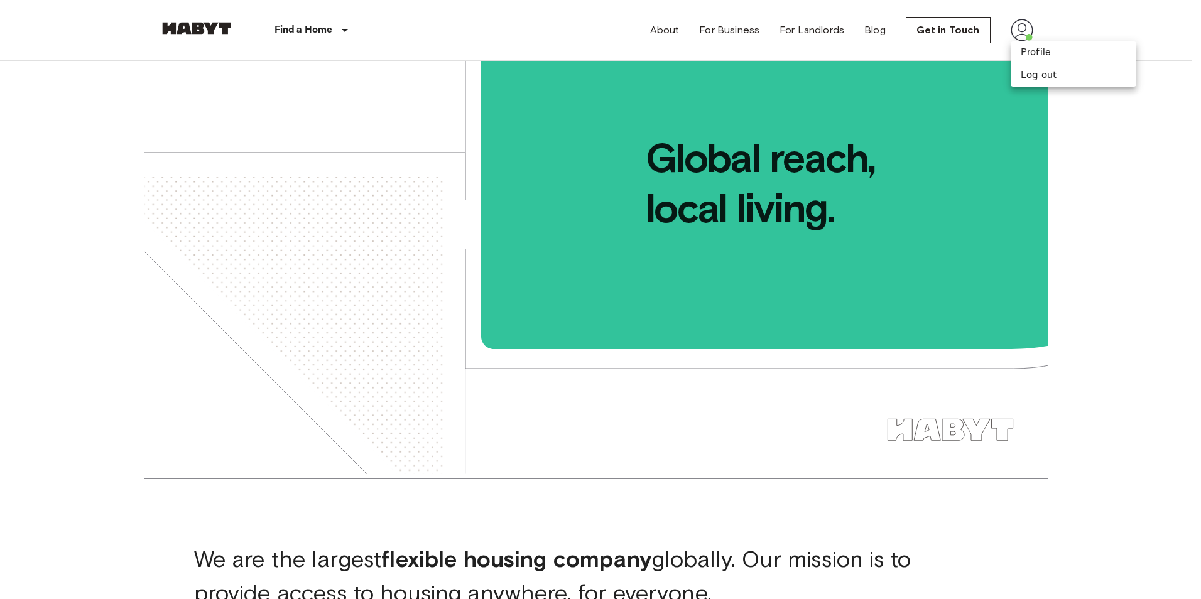
click at [1085, 222] on div at bounding box center [600, 299] width 1201 height 599
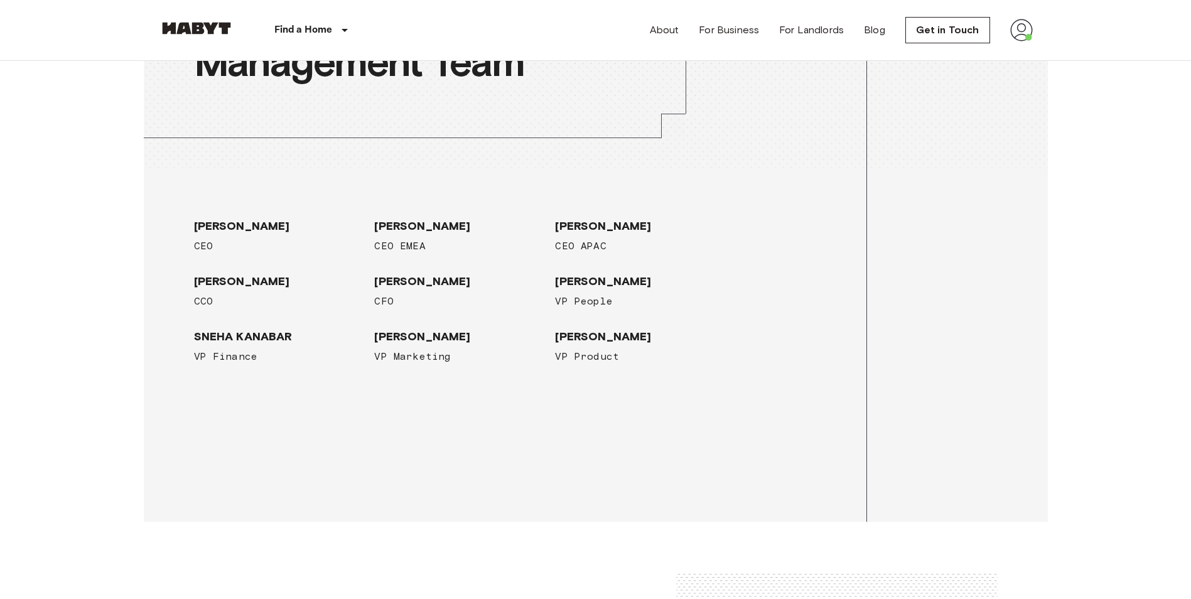
scroll to position [1947, 0]
drag, startPoint x: 497, startPoint y: 440, endPoint x: 490, endPoint y: 441, distance: 6.3
drag, startPoint x: 490, startPoint y: 441, endPoint x: 387, endPoint y: 431, distance: 103.4
click at [387, 431] on div "Meet our Management Team [PERSON_NAME] CEO [PERSON_NAME] CEO [PERSON_NAME] CEO …" at bounding box center [596, 236] width 904 height 569
drag, startPoint x: 513, startPoint y: 429, endPoint x: 459, endPoint y: 445, distance: 56.2
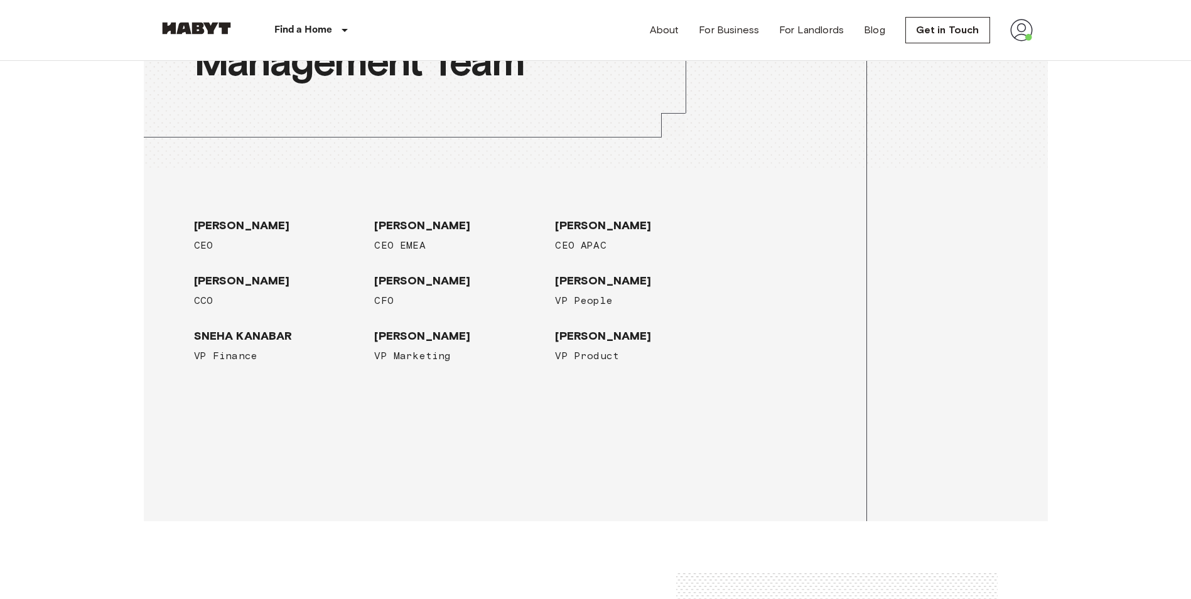
click at [459, 442] on div "Meet our Management Team [PERSON_NAME] CEO [PERSON_NAME] CEO [PERSON_NAME] CEO …" at bounding box center [596, 236] width 904 height 569
